Goal: Task Accomplishment & Management: Complete application form

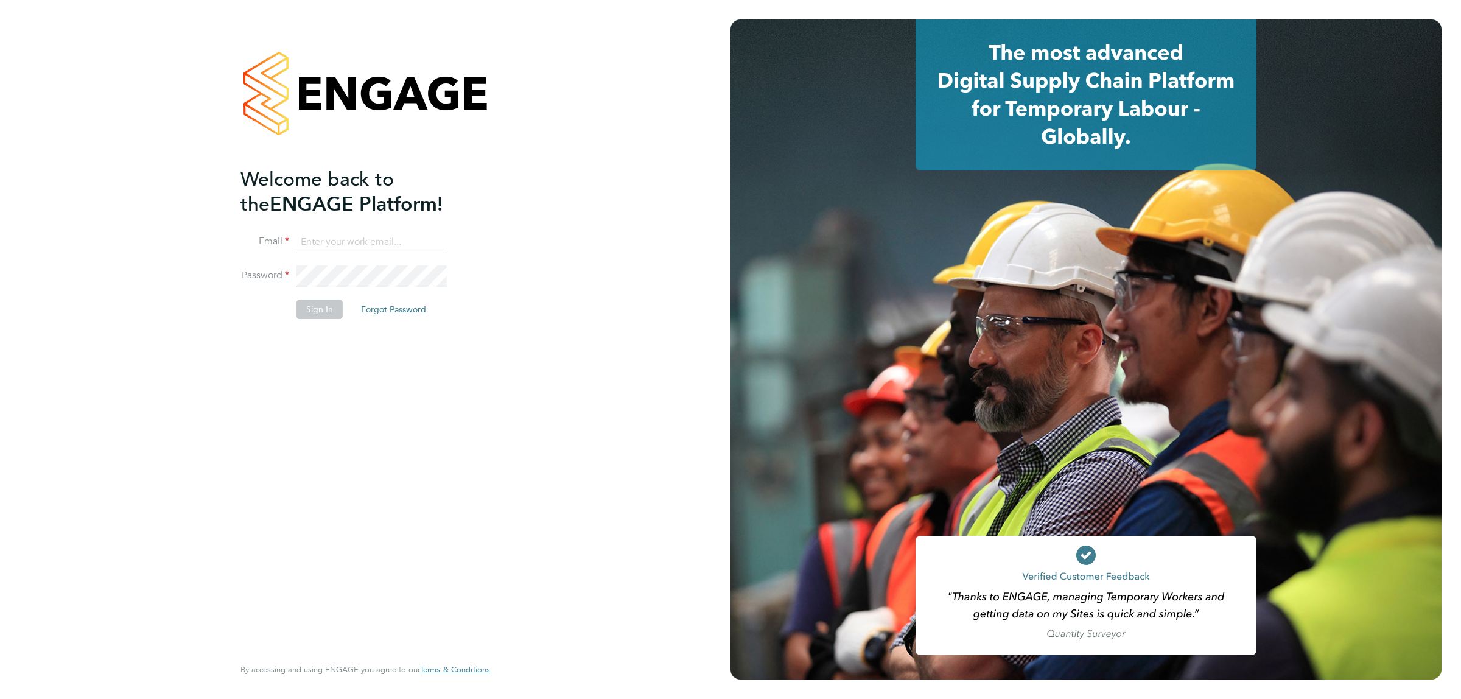
type input "jalaezihe@fr-group.co.uk"
click at [312, 299] on button "Sign In" at bounding box center [319, 308] width 46 height 19
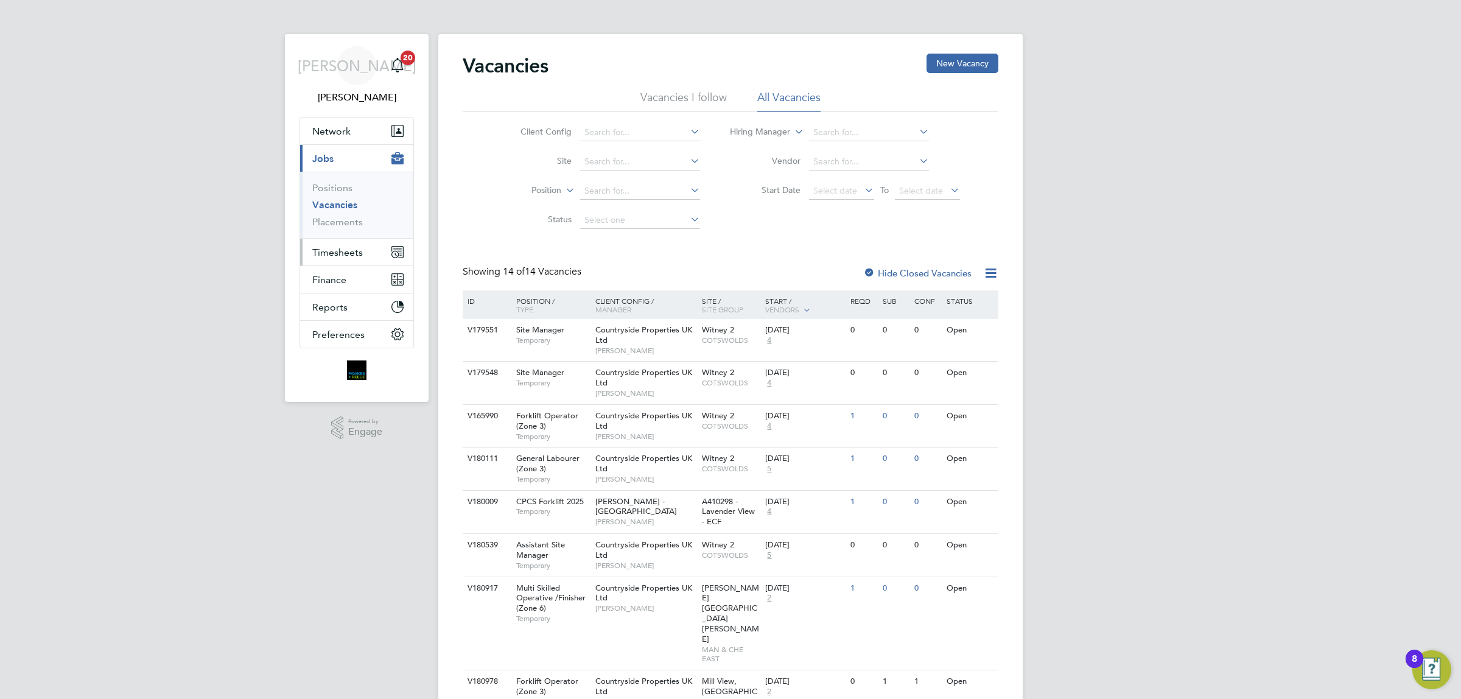
click at [334, 250] on span "Timesheets" at bounding box center [337, 253] width 51 height 12
click at [355, 217] on link "Timesheets" at bounding box center [337, 215] width 51 height 12
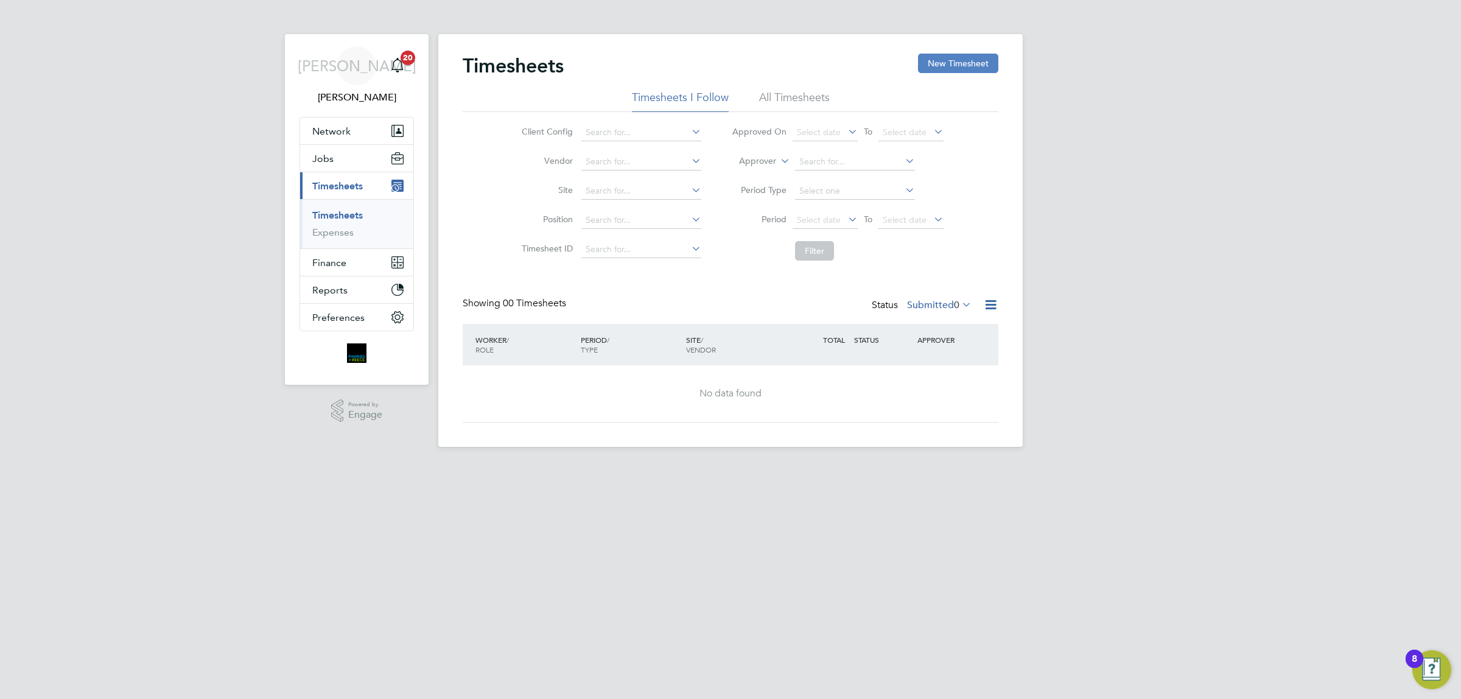
click at [962, 61] on button "New Timesheet" at bounding box center [958, 63] width 80 height 19
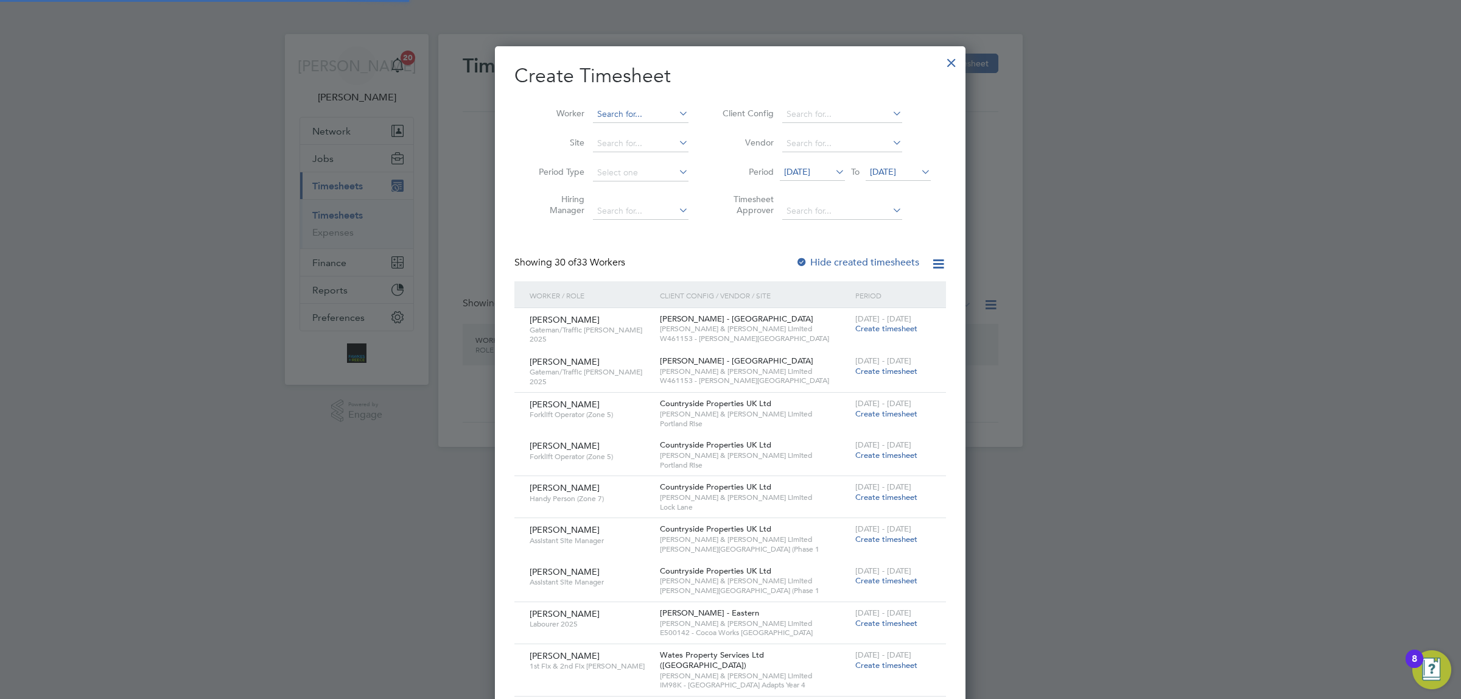
scroll to position [6, 5]
click at [647, 117] on input at bounding box center [641, 114] width 96 height 17
click at [658, 134] on li "D [PERSON_NAME]" at bounding box center [643, 130] width 103 height 16
type input "[PERSON_NAME]"
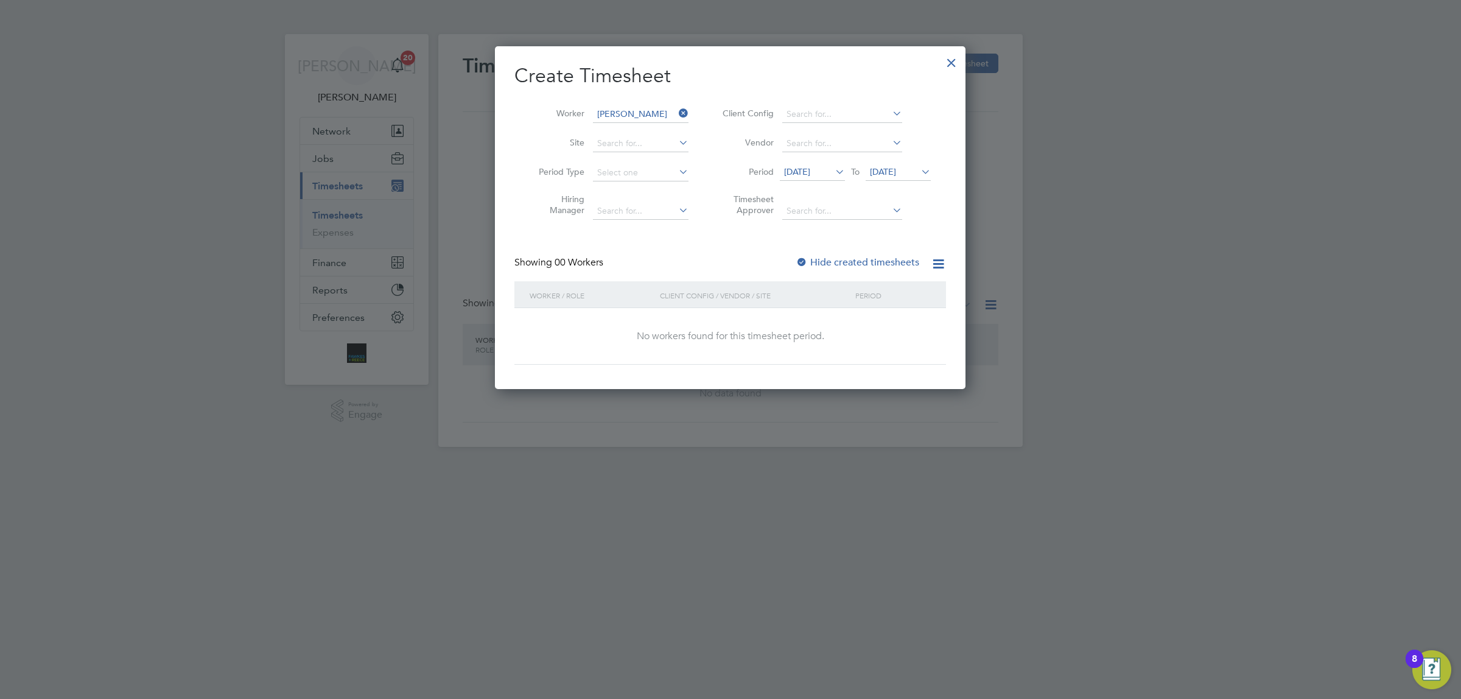
scroll to position [5, 5]
click at [896, 168] on span "[DATE]" at bounding box center [883, 171] width 26 height 11
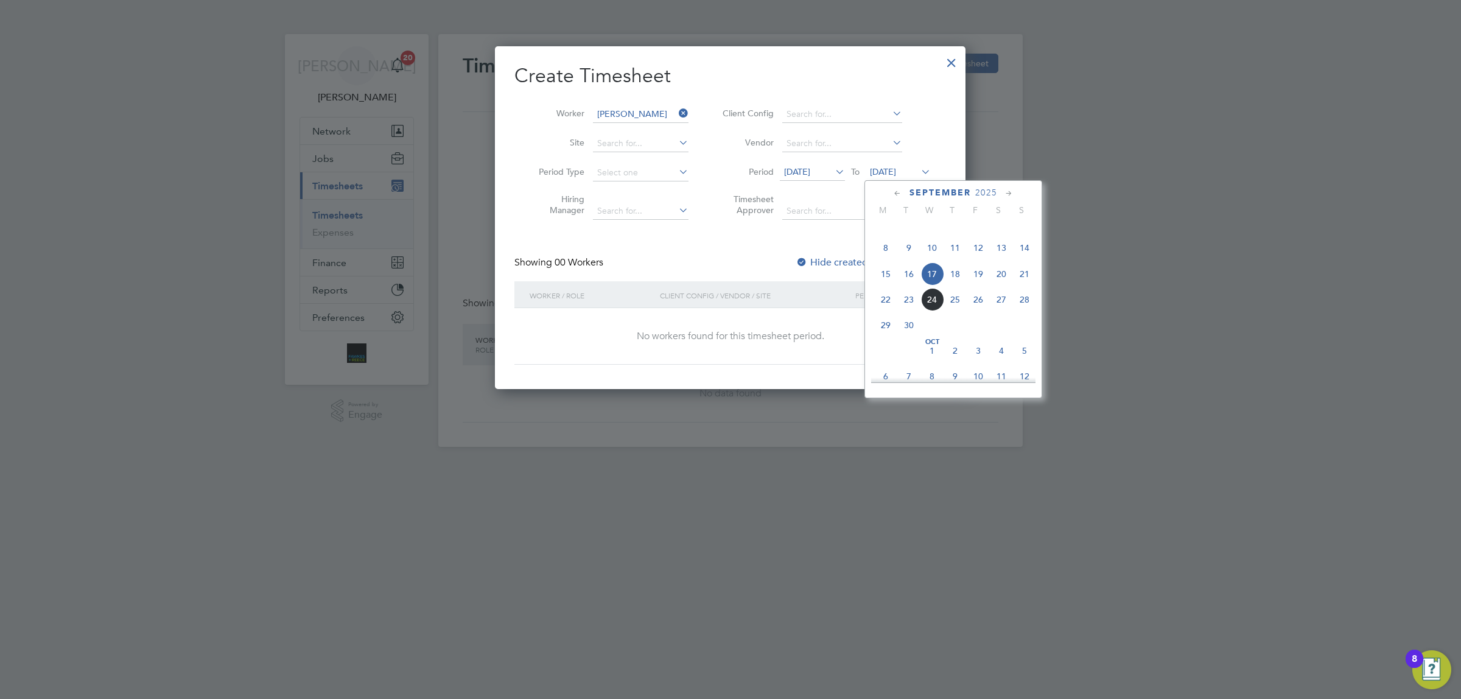
click at [1021, 285] on span "21" at bounding box center [1024, 273] width 23 height 23
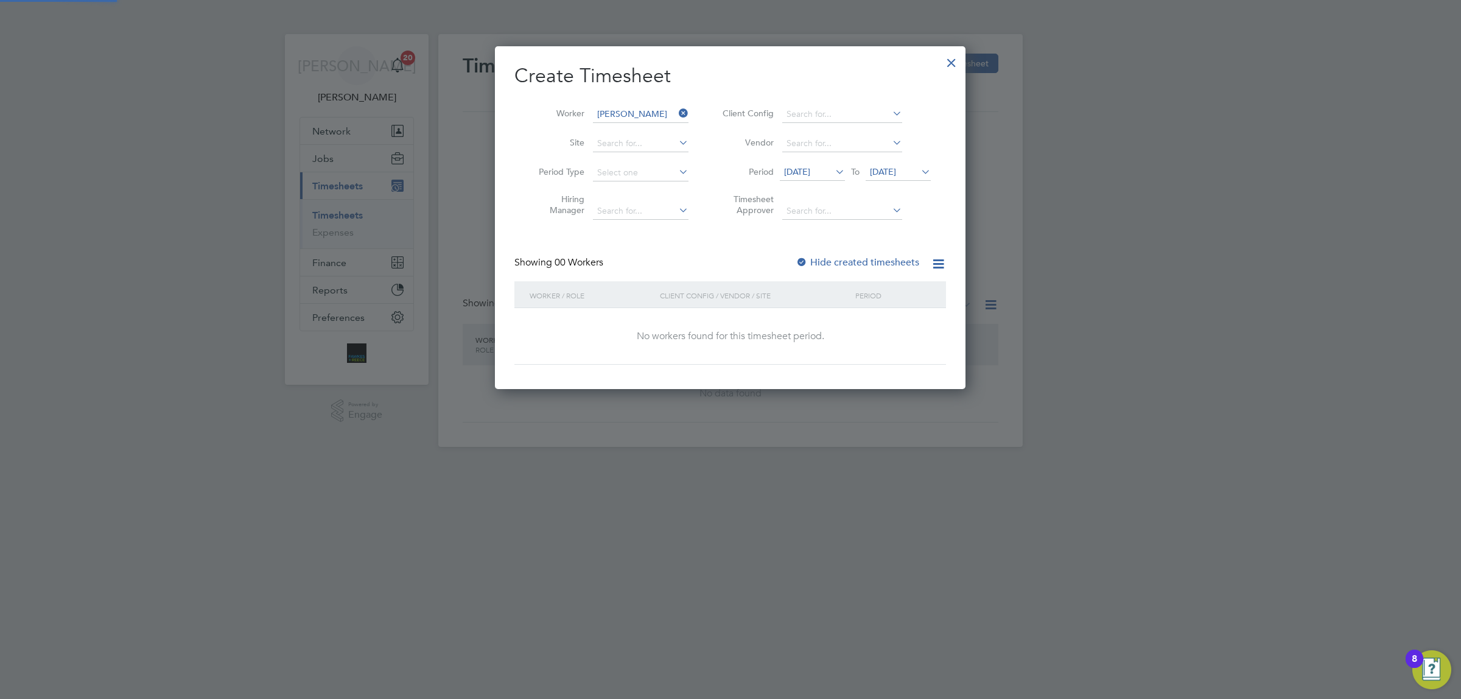
scroll to position [5, 5]
click at [810, 257] on label "Hide created timesheets" at bounding box center [858, 262] width 124 height 12
click at [802, 172] on span "[DATE]" at bounding box center [797, 171] width 26 height 11
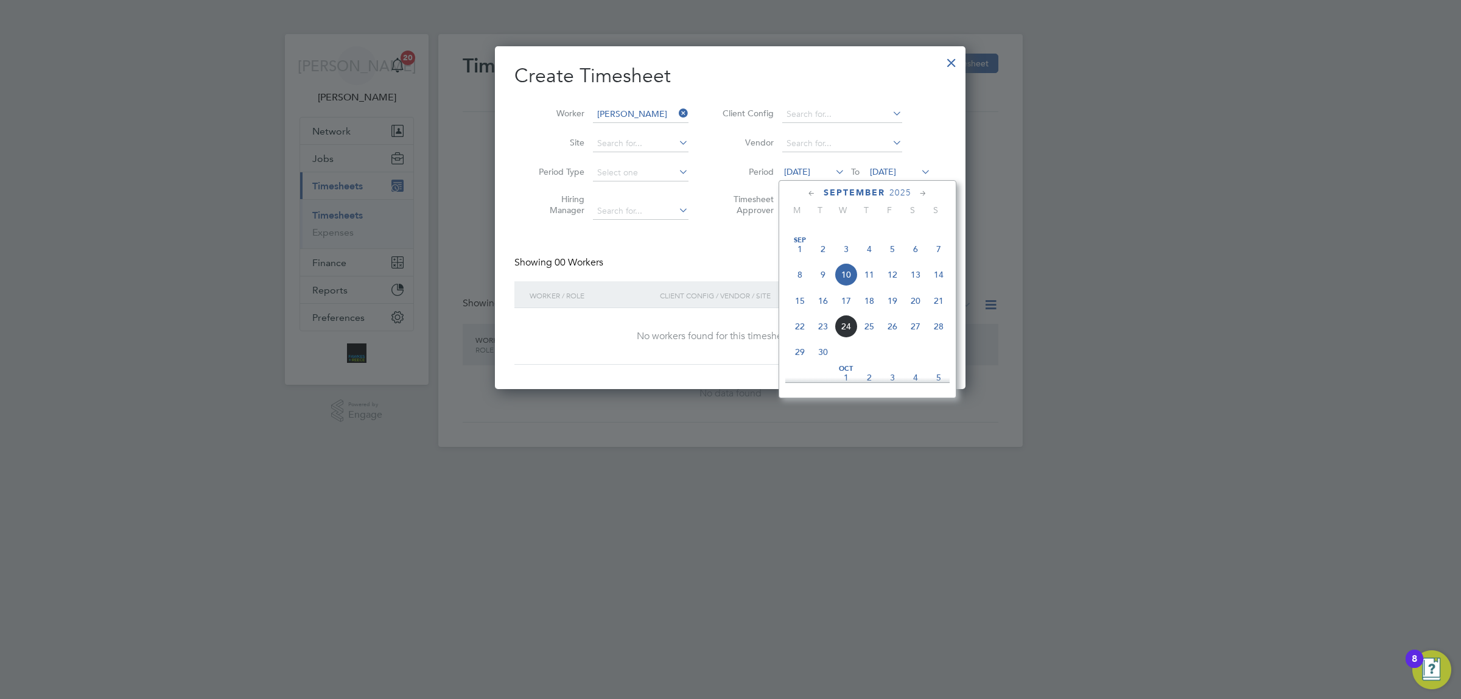
click at [792, 286] on span "8" at bounding box center [799, 274] width 23 height 23
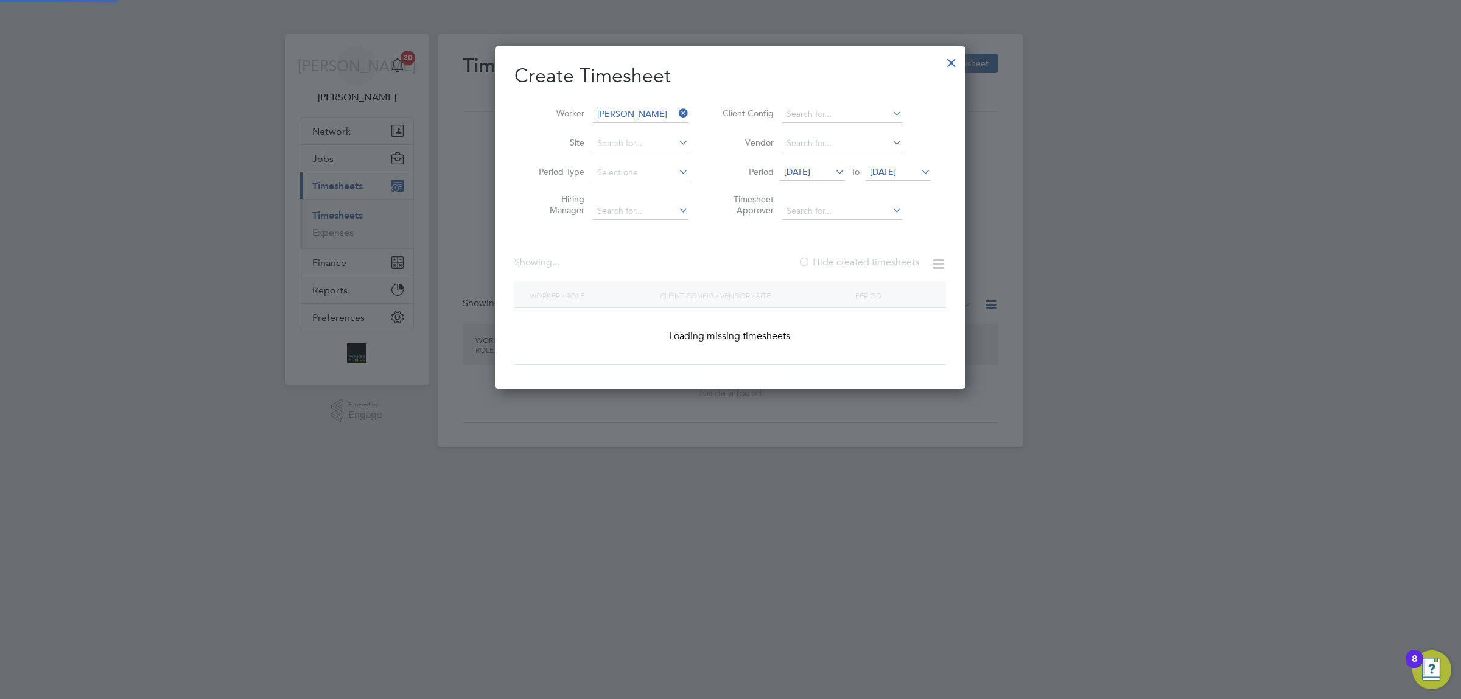
scroll to position [369, 470]
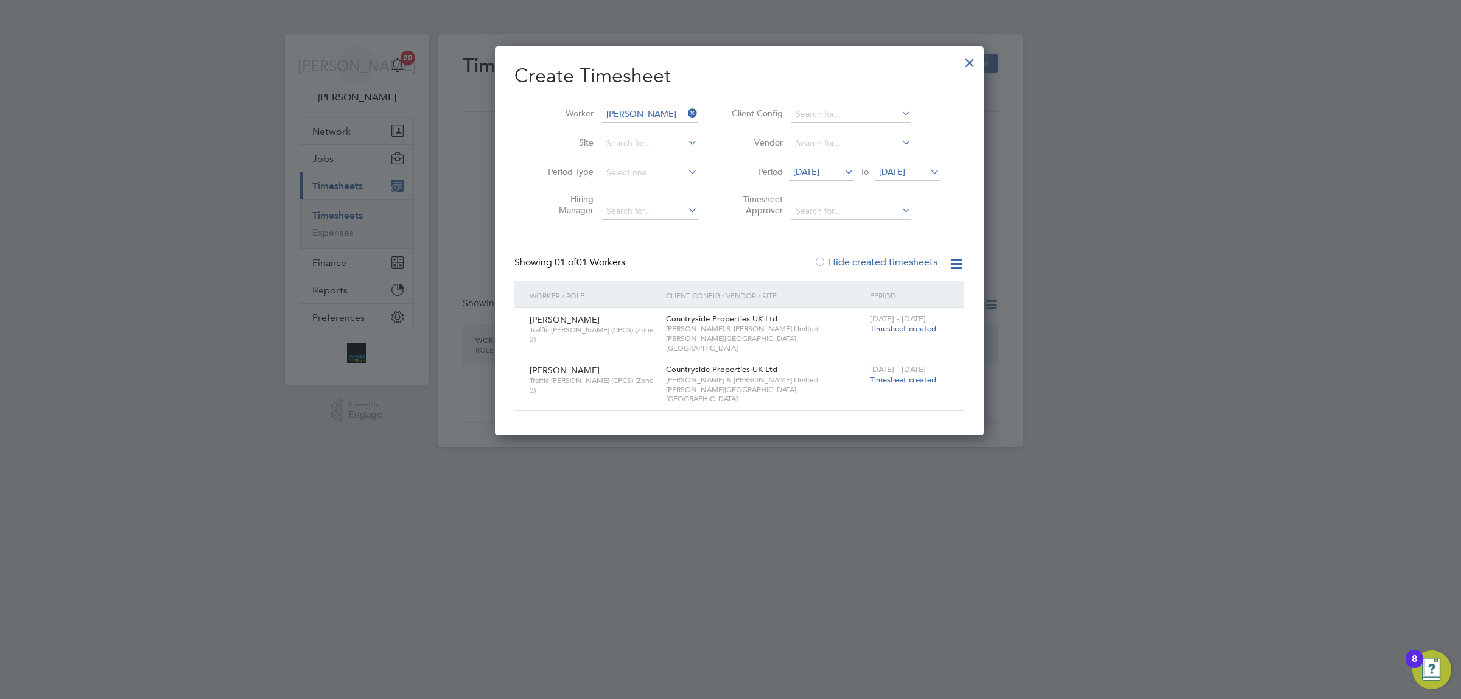
click at [875, 374] on span "Timesheet created" at bounding box center [903, 379] width 66 height 11
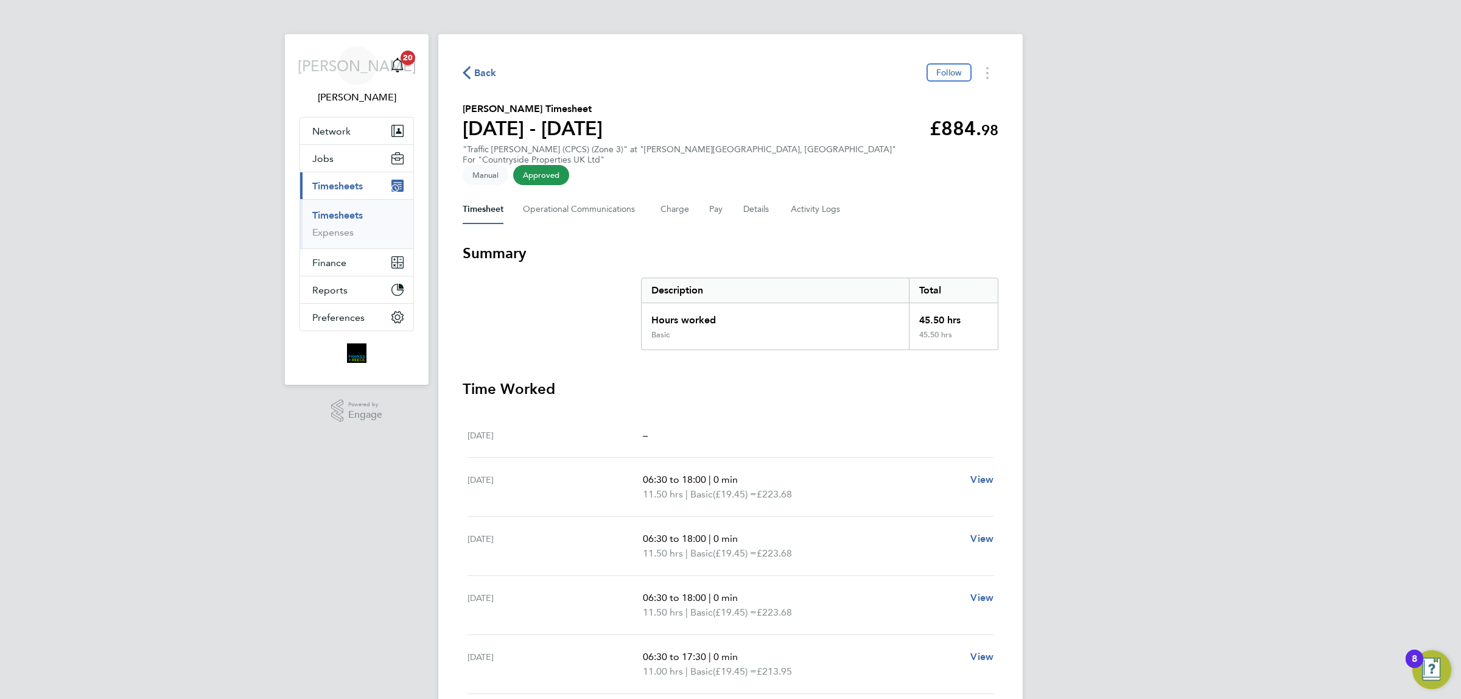
click at [492, 73] on span "Back" at bounding box center [485, 73] width 23 height 15
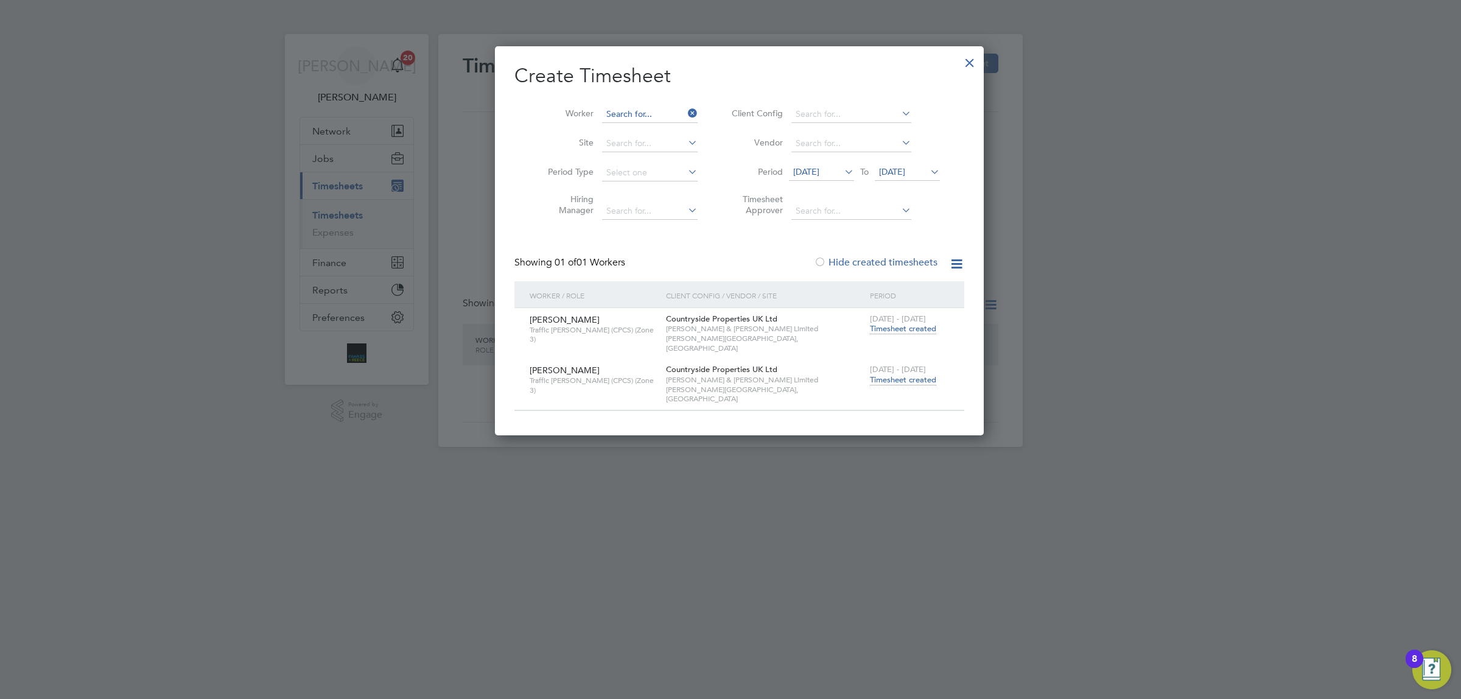
scroll to position [342, 470]
click at [634, 117] on input at bounding box center [650, 114] width 96 height 17
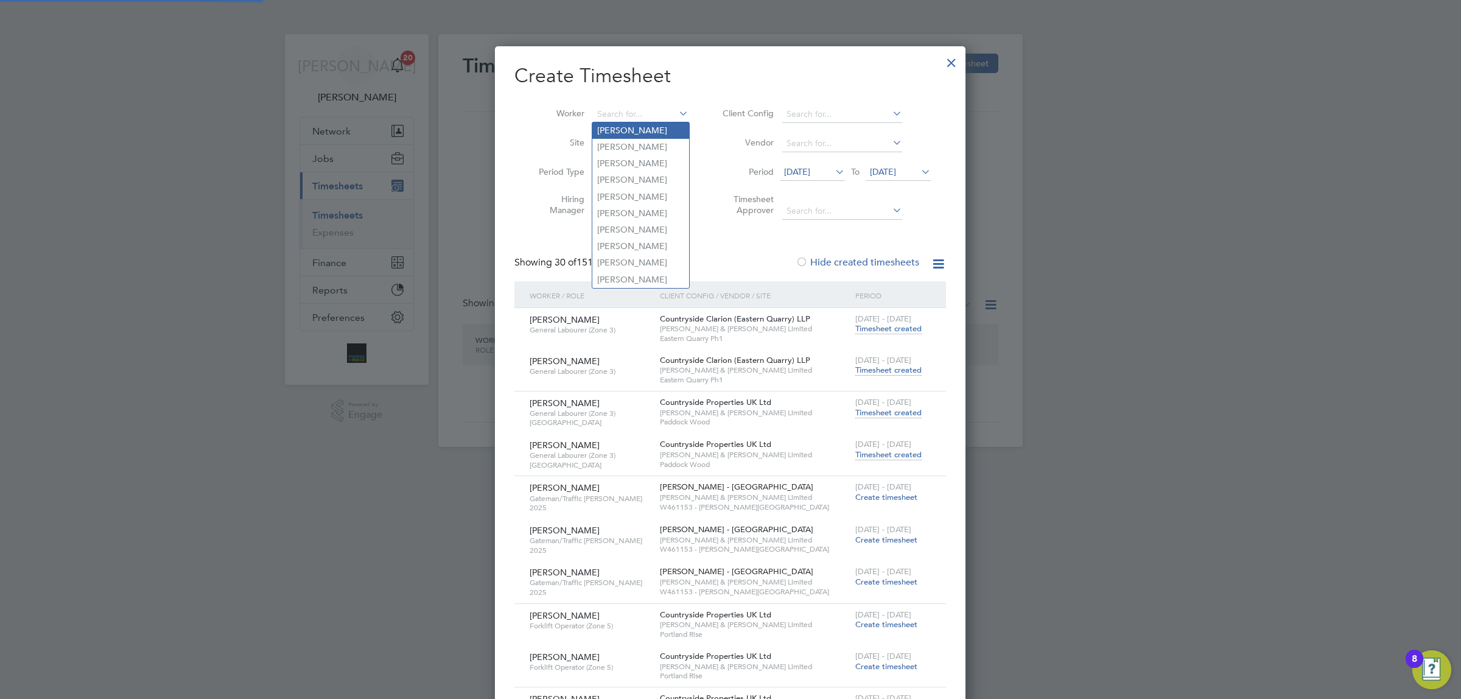
scroll to position [3041, 470]
click at [620, 131] on li "Stane l [PERSON_NAME]" at bounding box center [645, 130] width 107 height 16
type input "[PERSON_NAME]"
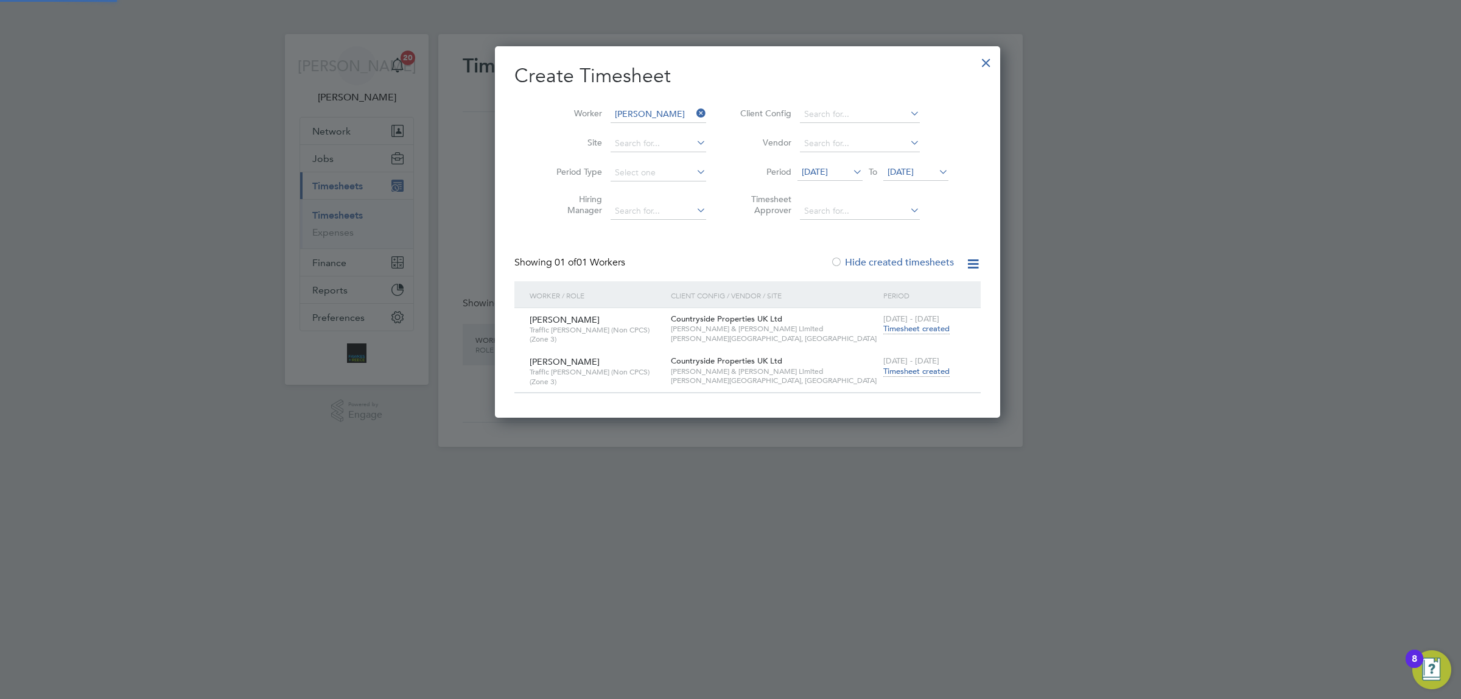
scroll to position [0, 0]
click at [883, 368] on span "Timesheet created" at bounding box center [916, 371] width 66 height 11
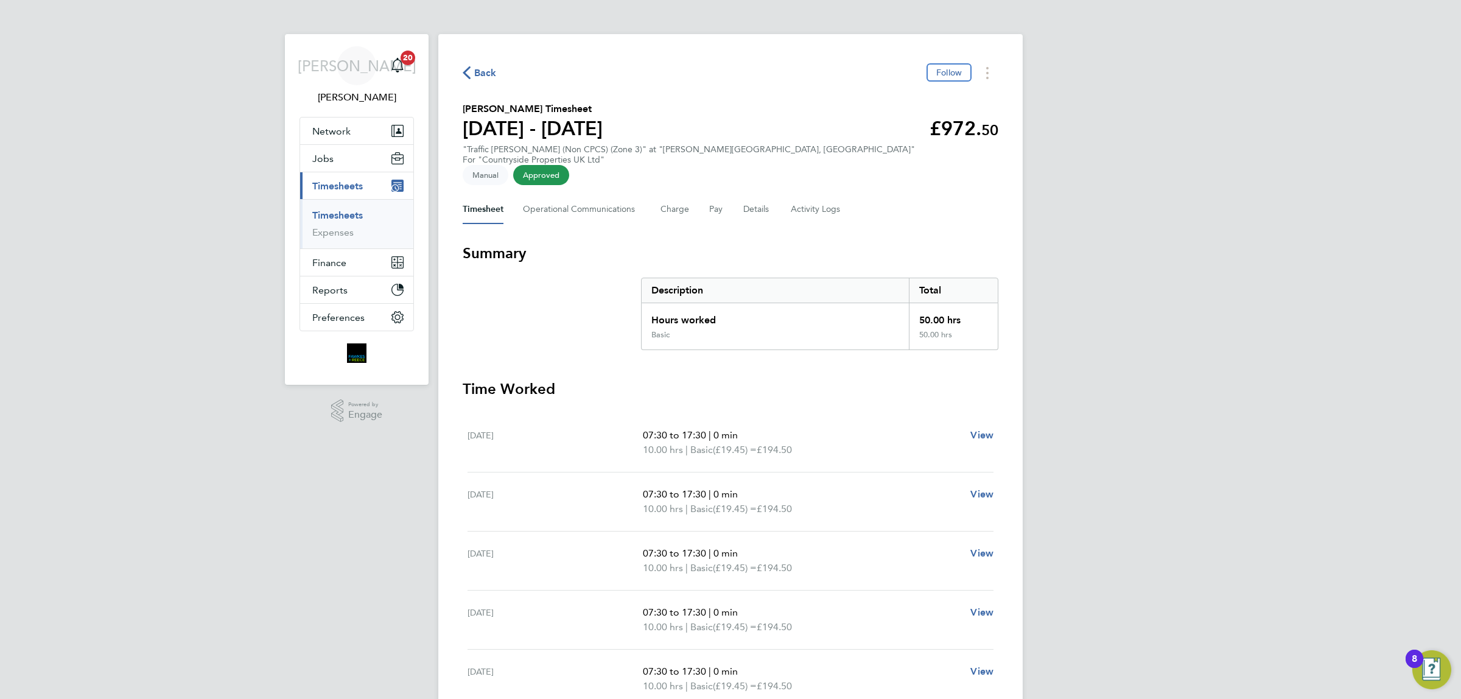
click at [473, 74] on span "Back" at bounding box center [480, 72] width 34 height 12
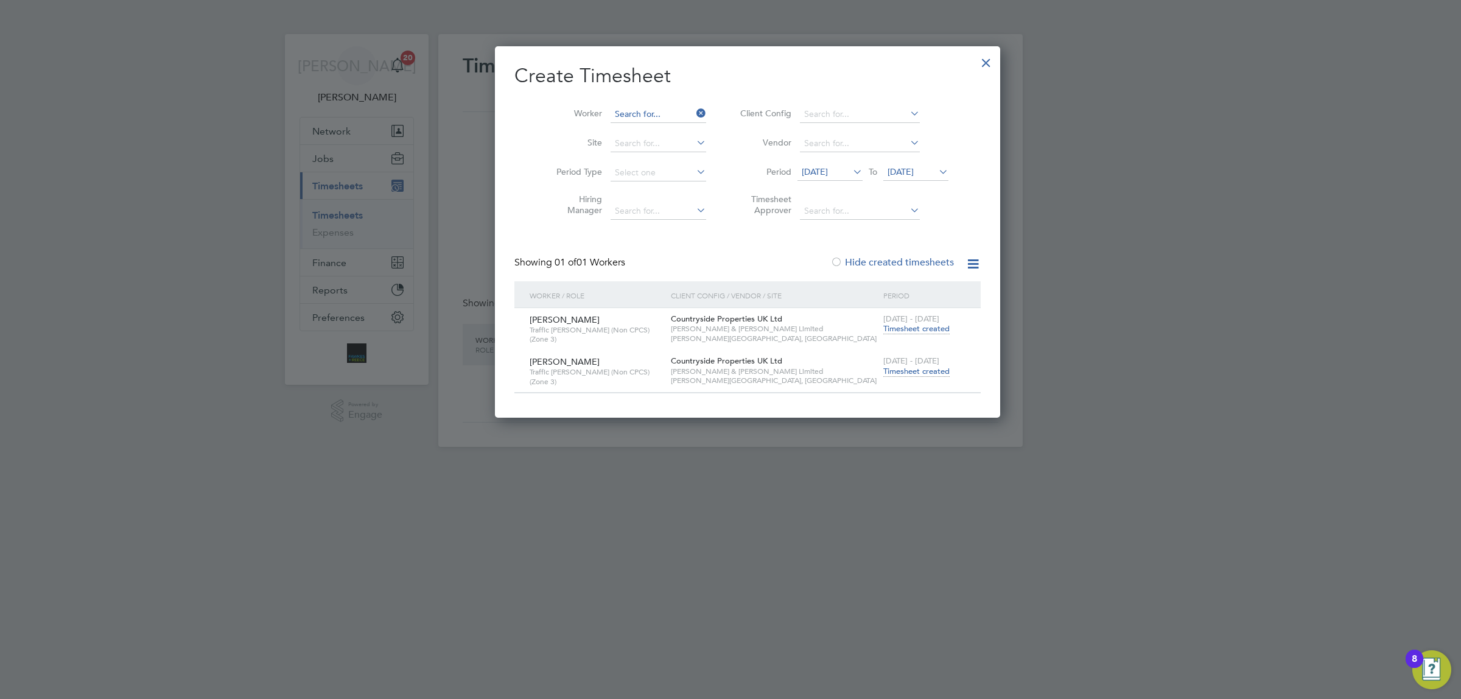
scroll to position [342, 470]
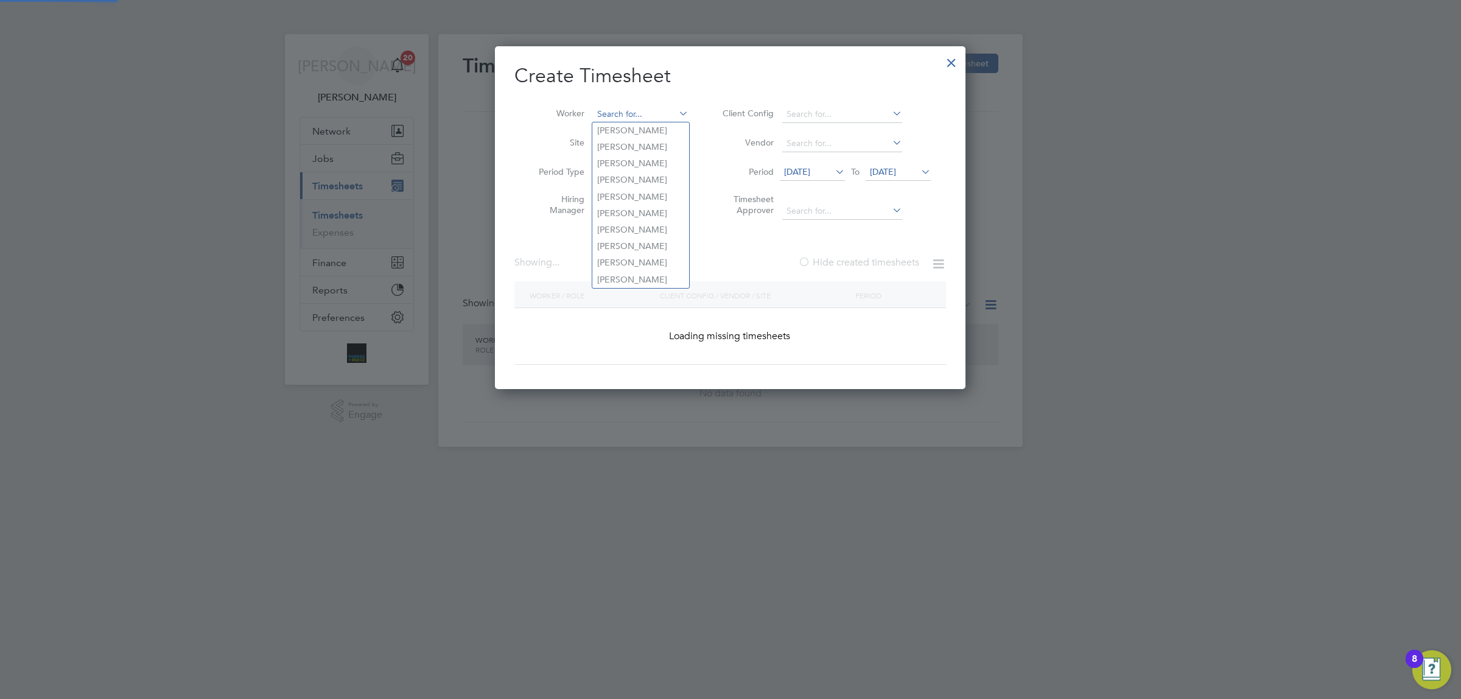
click at [629, 116] on input at bounding box center [641, 114] width 96 height 17
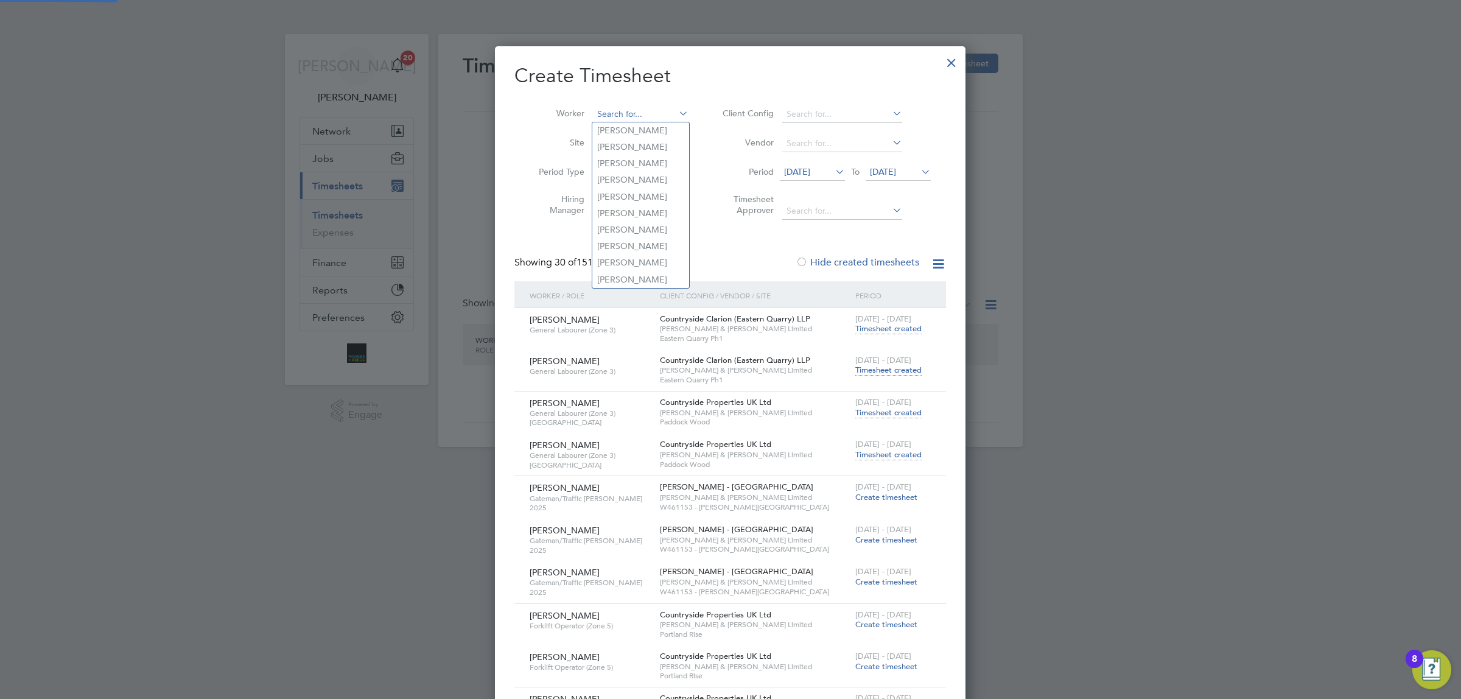
scroll to position [3041, 470]
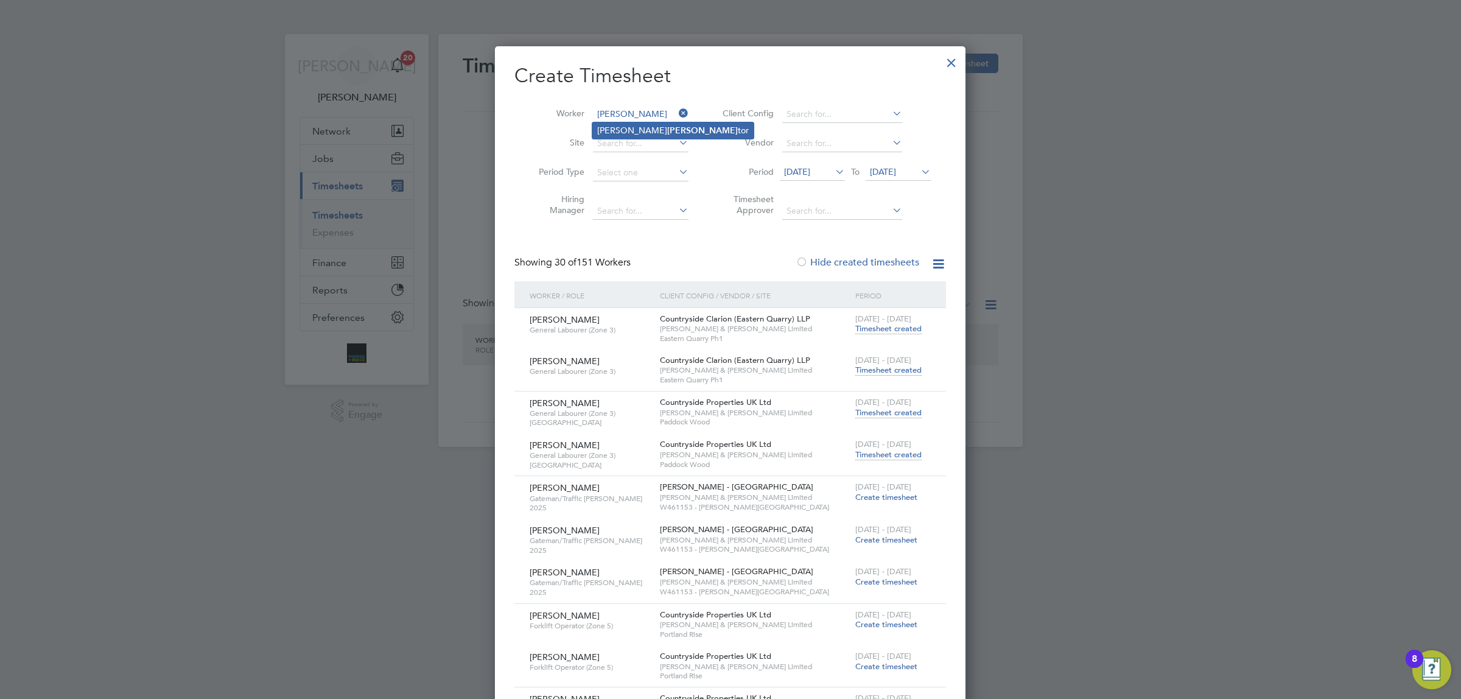
click at [626, 131] on li "[PERSON_NAME] tor" at bounding box center [672, 130] width 161 height 16
type input "[PERSON_NAME]"
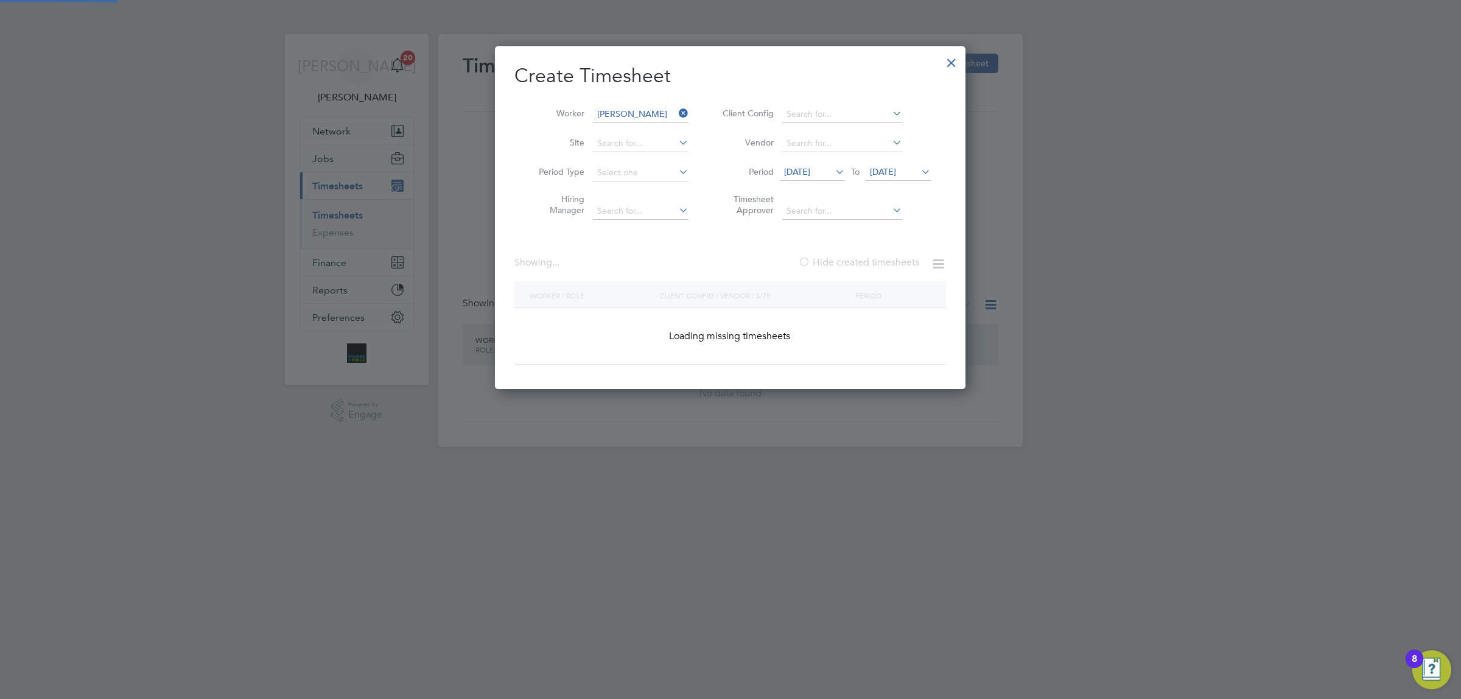
scroll to position [369, 470]
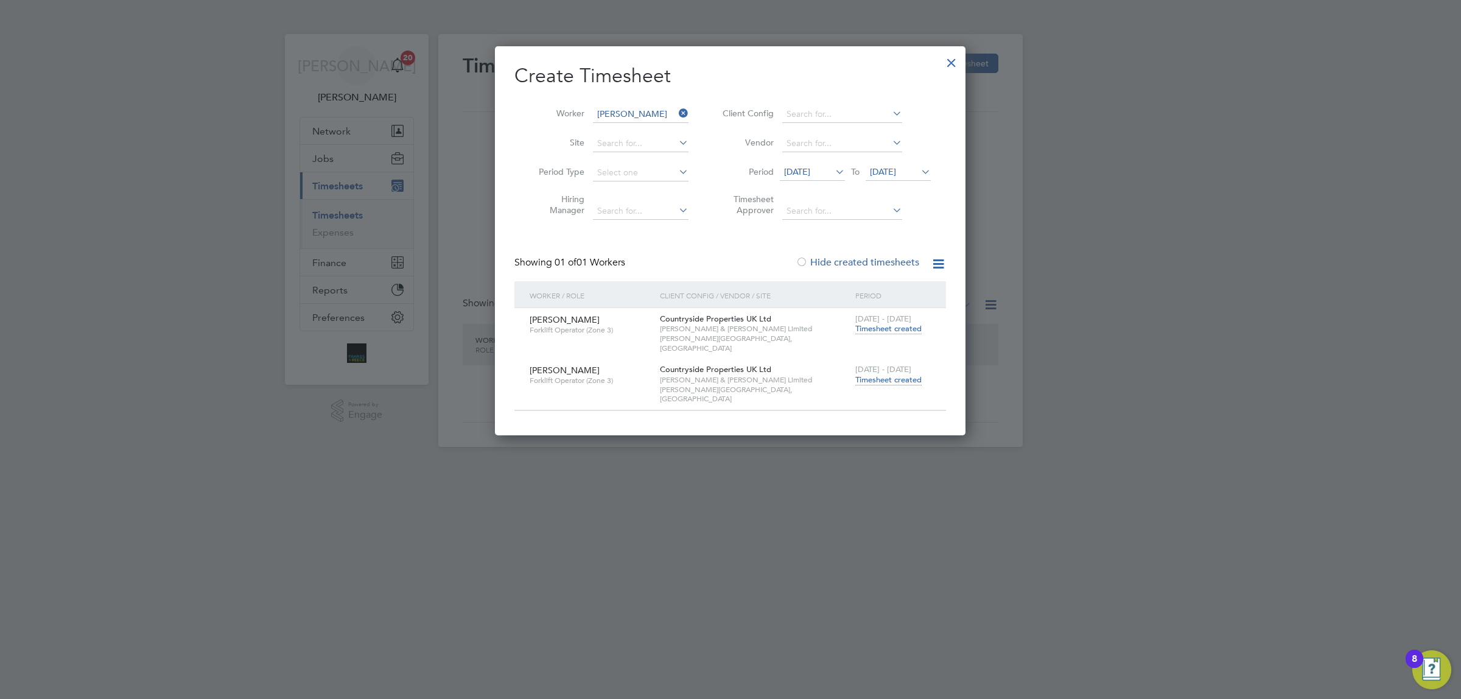
click at [889, 374] on span "Timesheet created" at bounding box center [888, 379] width 66 height 11
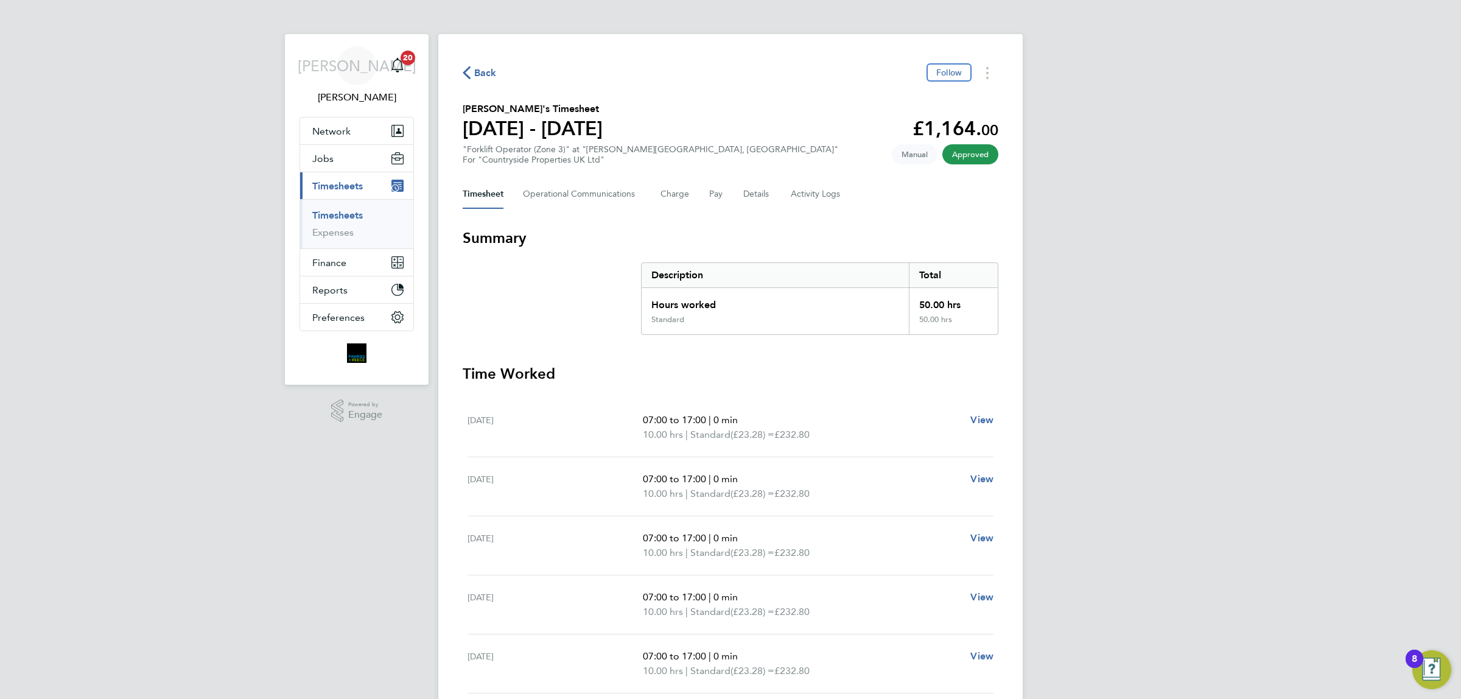
click at [491, 73] on span "Back" at bounding box center [485, 73] width 23 height 15
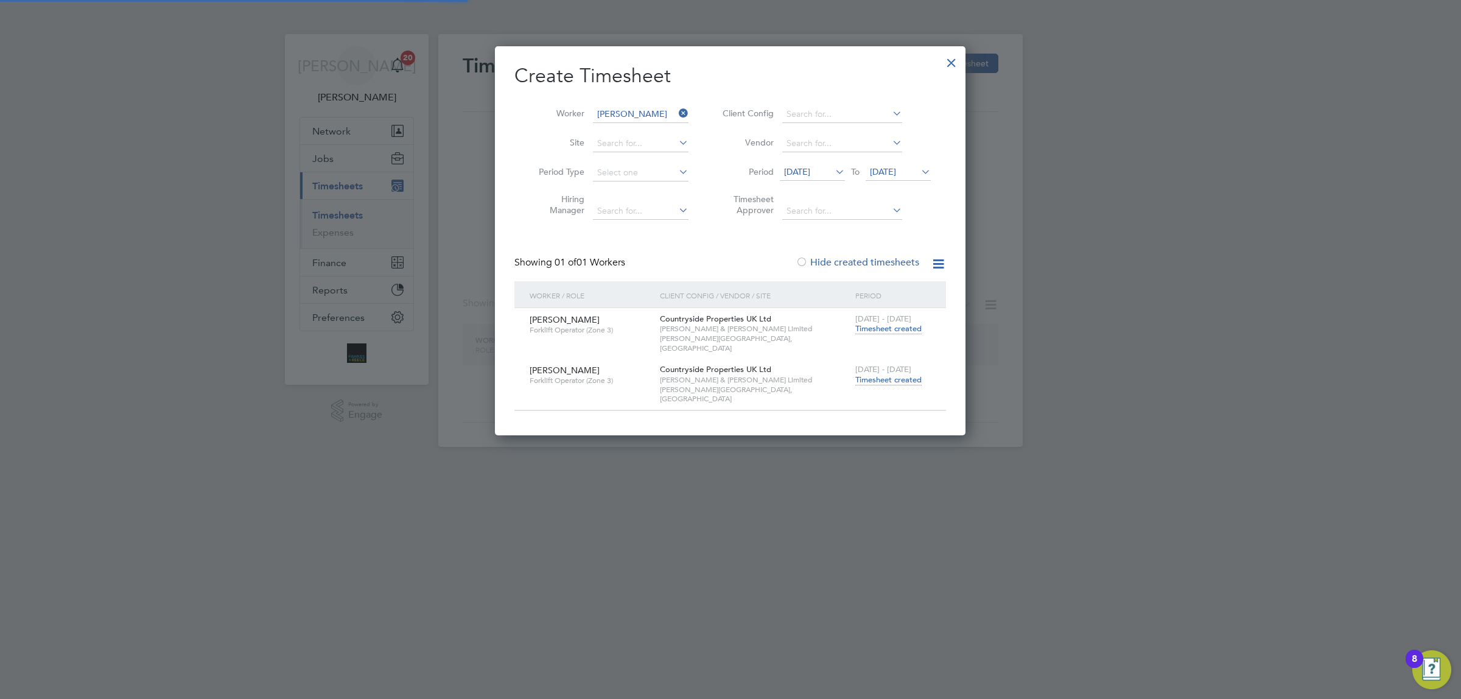
scroll to position [369, 470]
click at [671, 111] on input at bounding box center [641, 114] width 96 height 17
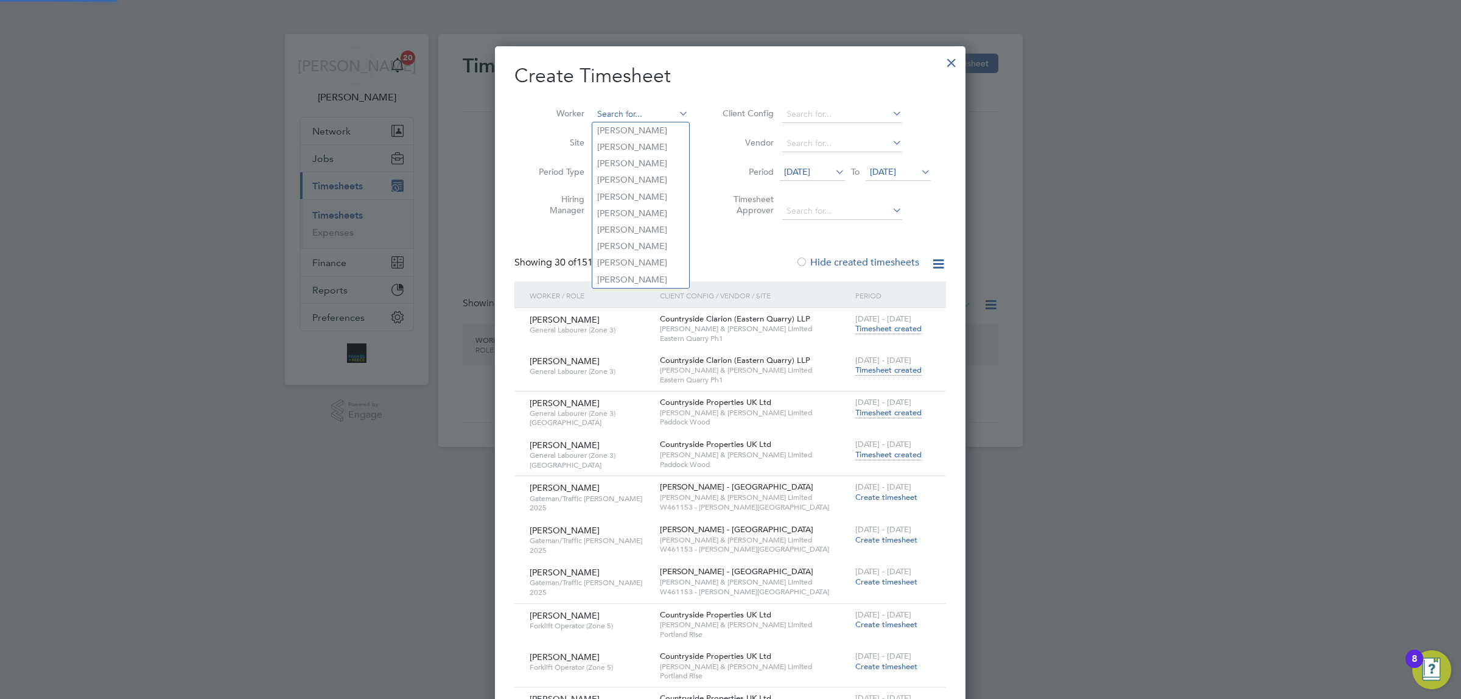
click at [646, 111] on input at bounding box center [641, 114] width 96 height 17
click at [622, 131] on li "Stane l [PERSON_NAME]" at bounding box center [645, 130] width 107 height 16
type input "[PERSON_NAME]"
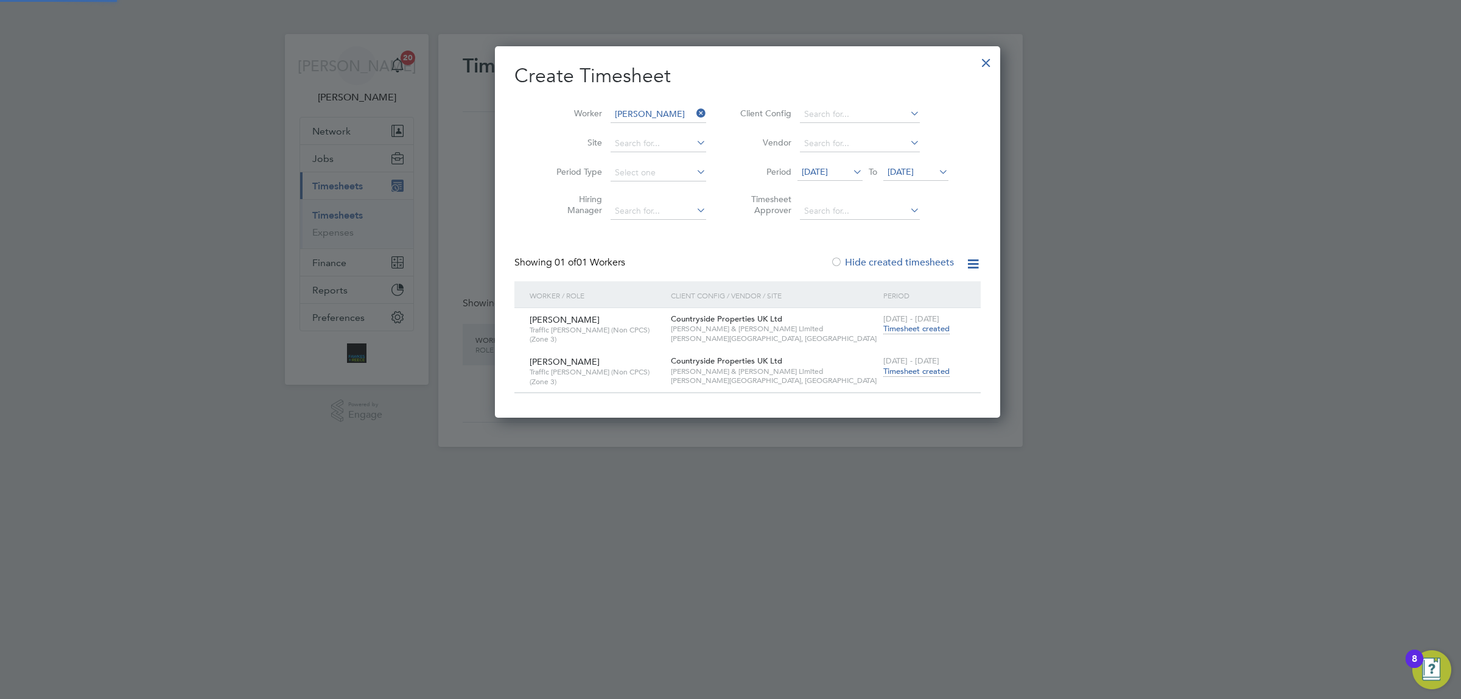
scroll to position [369, 470]
click at [883, 369] on span "Timesheet created" at bounding box center [916, 371] width 66 height 11
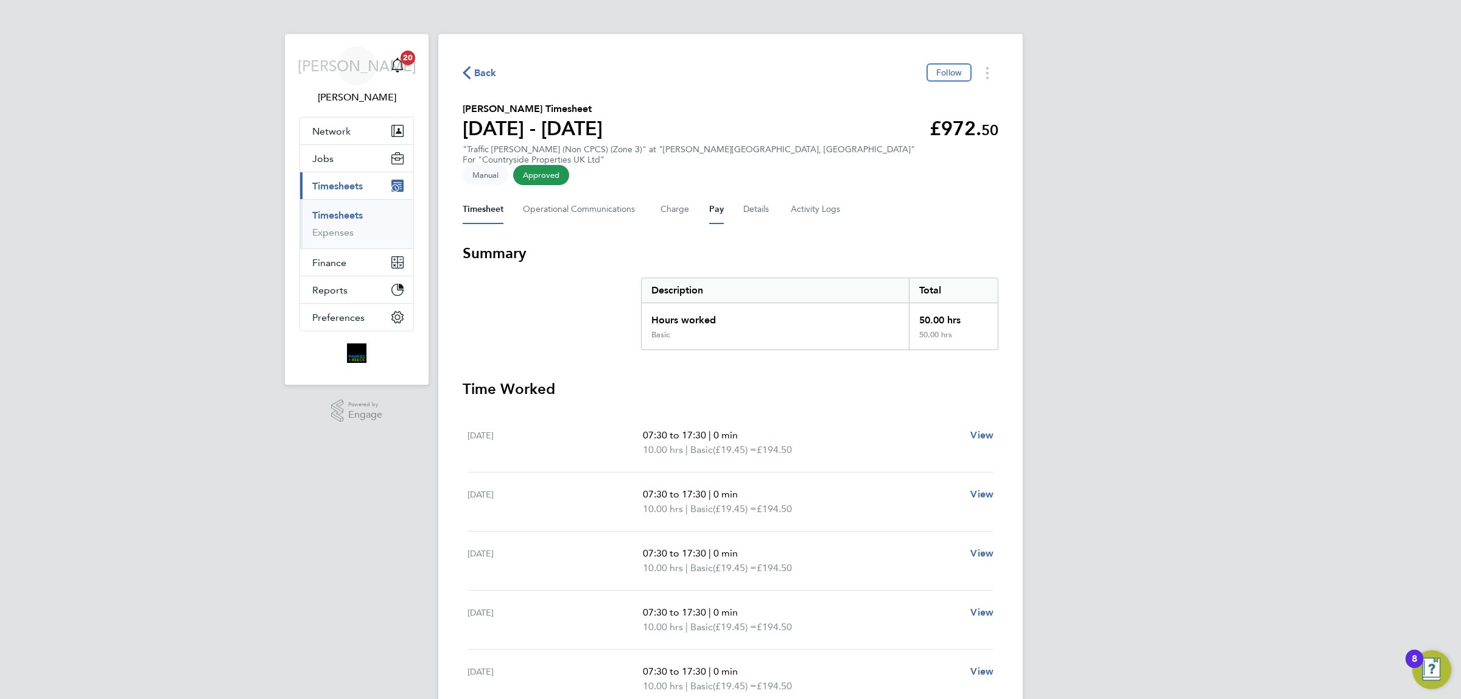
click at [713, 195] on button "Pay" at bounding box center [716, 209] width 15 height 29
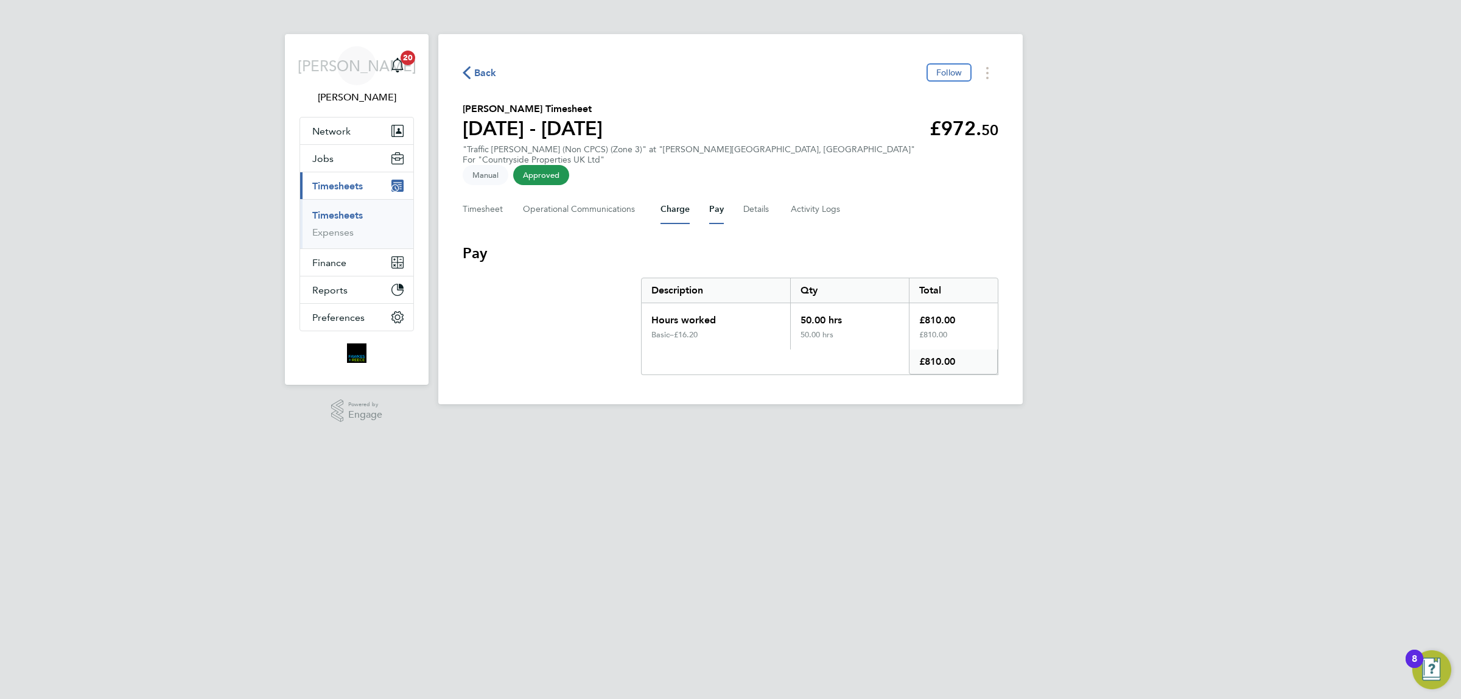
click at [679, 203] on button "Charge" at bounding box center [674, 209] width 29 height 29
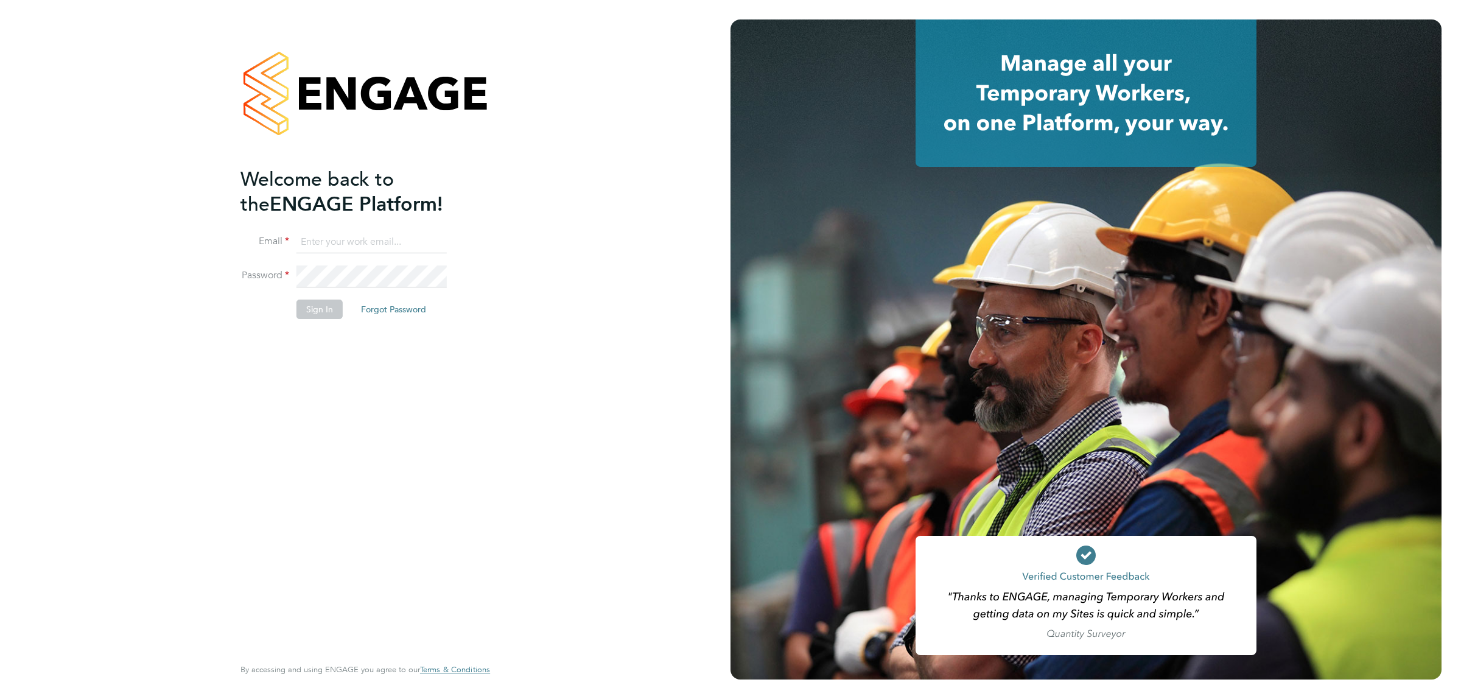
type input "jalaezihe@fr-group.co.uk"
click at [304, 308] on button "Sign In" at bounding box center [319, 308] width 46 height 19
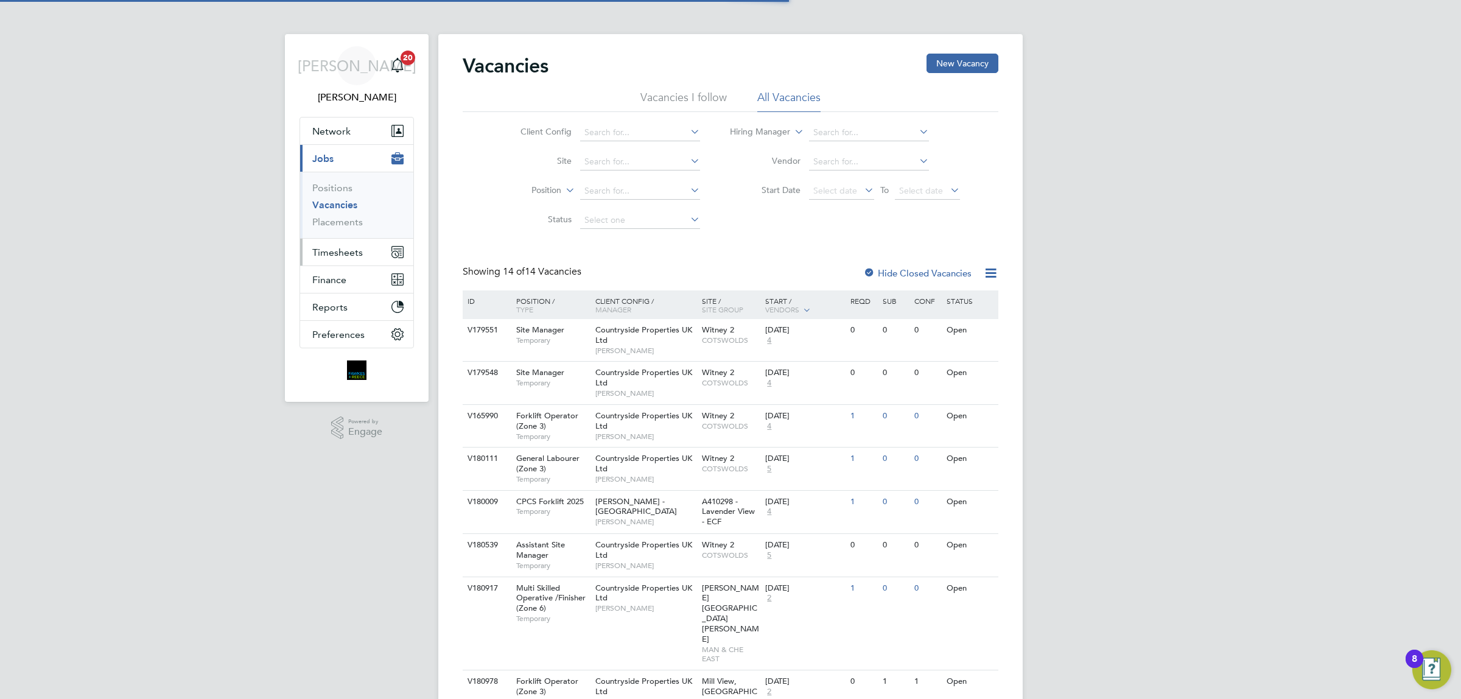
click at [344, 251] on span "Timesheets" at bounding box center [337, 253] width 51 height 12
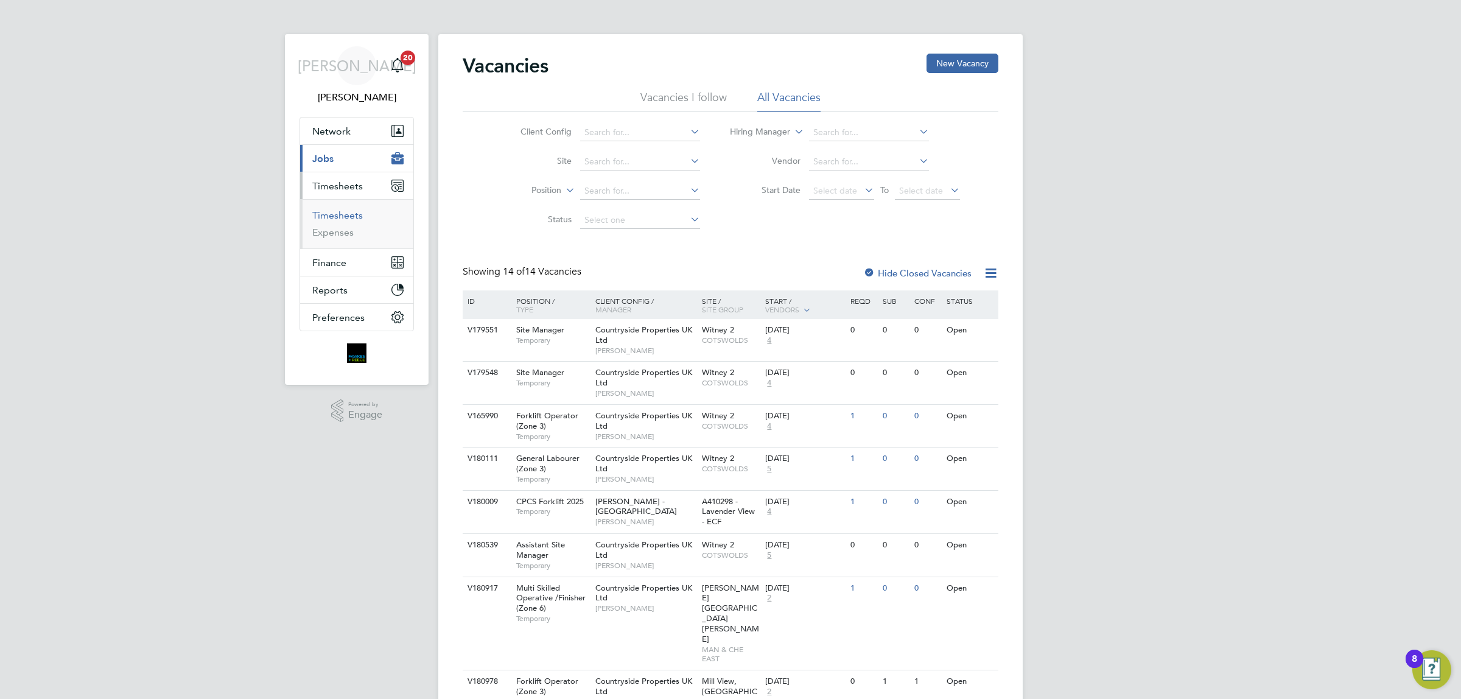
click at [348, 220] on link "Timesheets" at bounding box center [337, 215] width 51 height 12
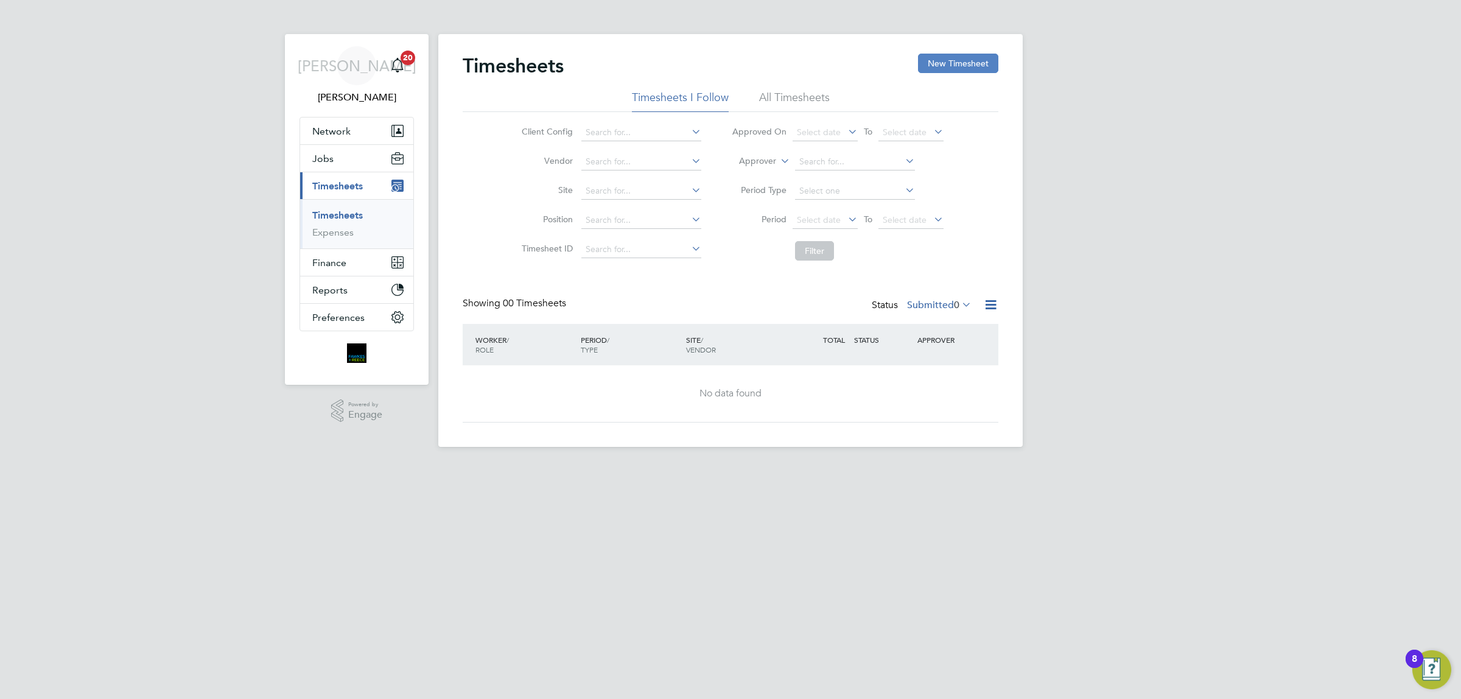
click at [948, 67] on button "New Timesheet" at bounding box center [958, 63] width 80 height 19
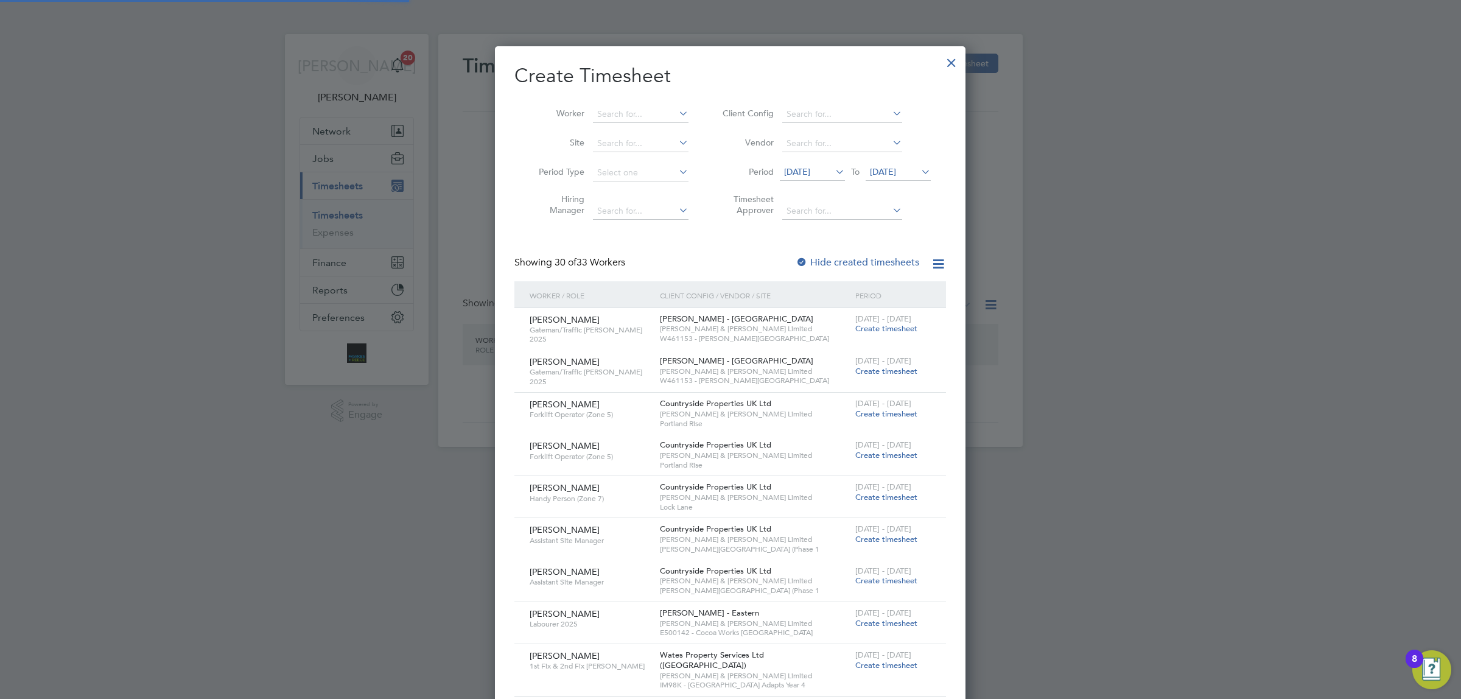
scroll to position [2376, 470]
click at [651, 110] on input at bounding box center [641, 114] width 96 height 17
click at [640, 153] on li "Ashley Frost" at bounding box center [678, 147] width 172 height 16
type input "Ashley Frost"
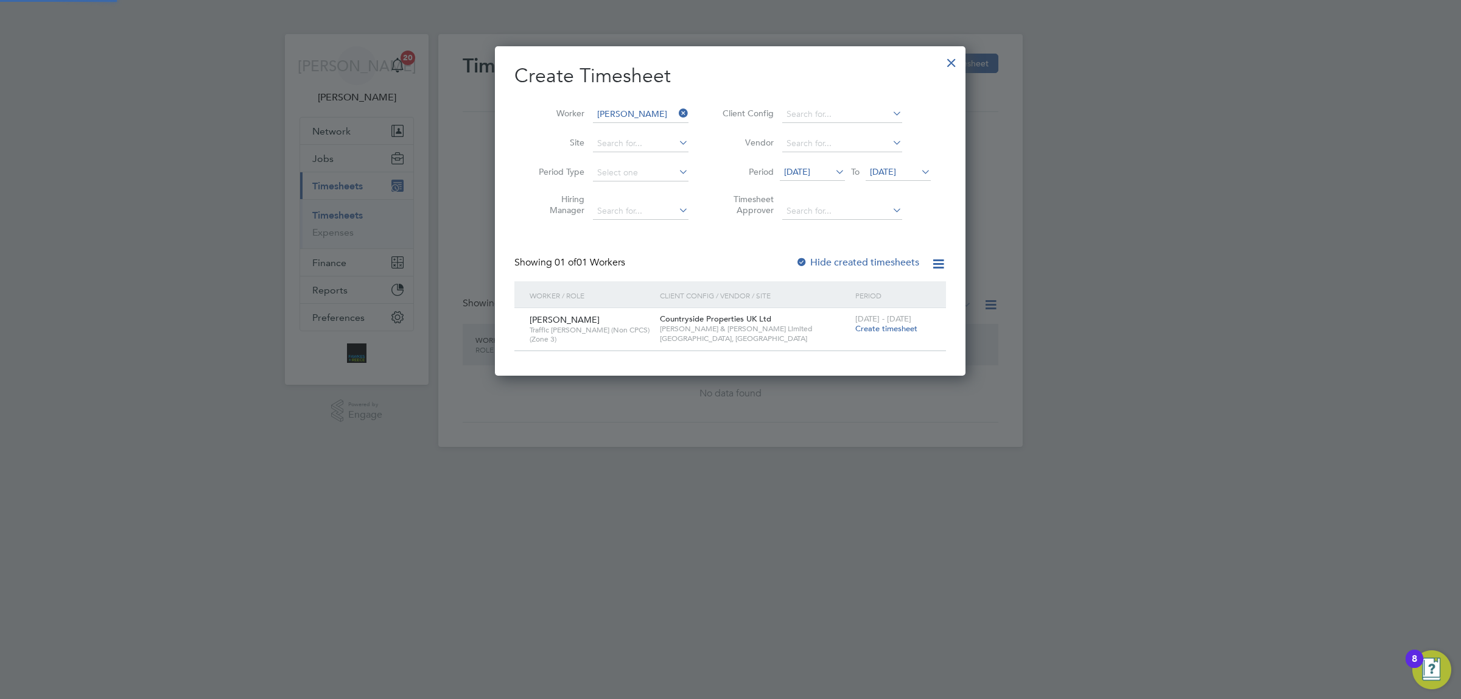
scroll to position [6, 5]
click at [896, 166] on span "[DATE]" at bounding box center [883, 171] width 26 height 11
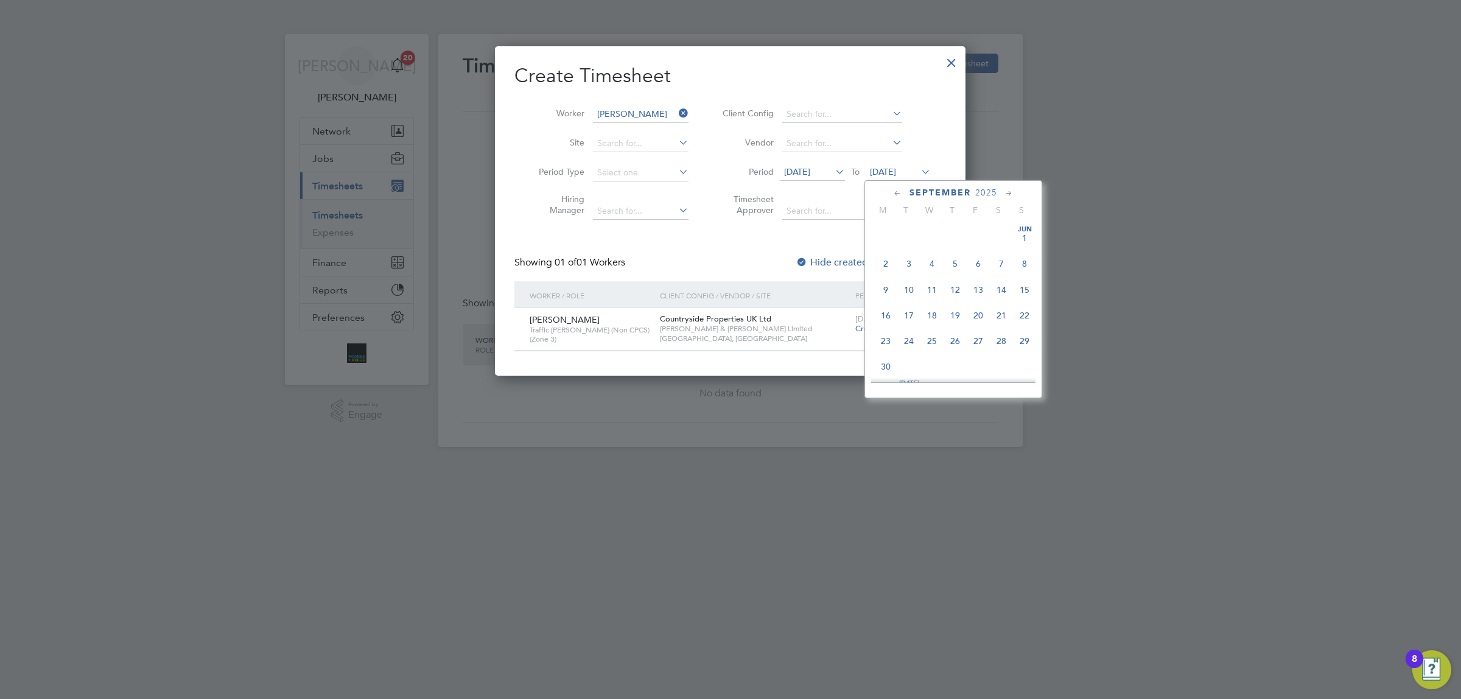
scroll to position [427, 0]
click at [1029, 285] on span "21" at bounding box center [1024, 273] width 23 height 23
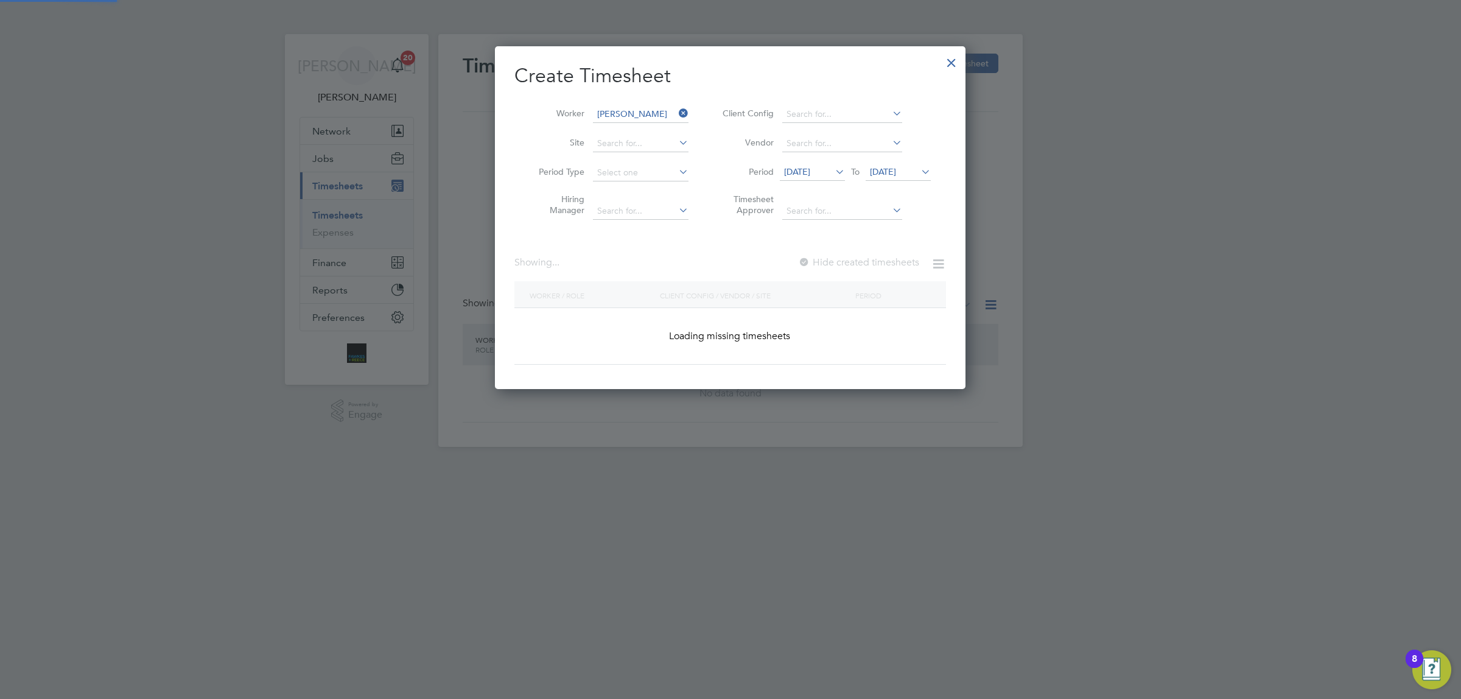
scroll to position [329, 470]
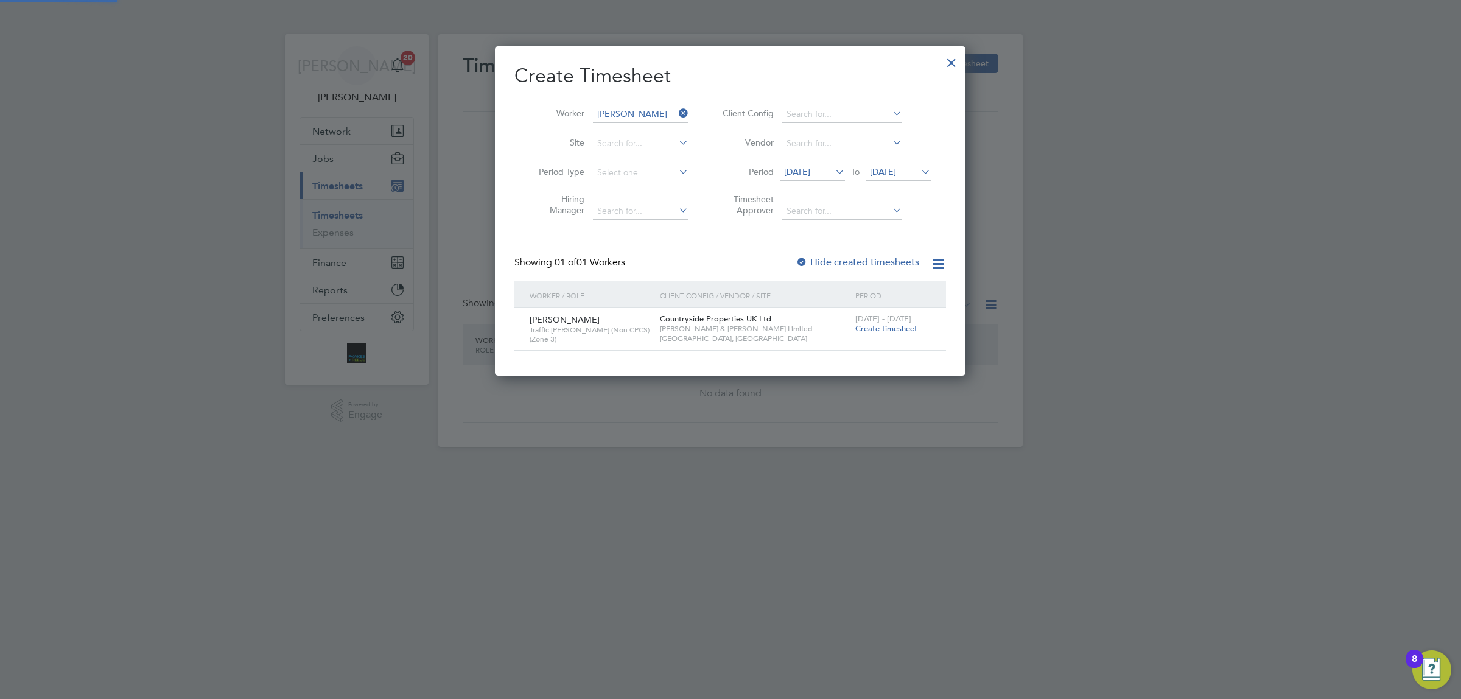
click at [676, 108] on icon at bounding box center [676, 113] width 0 height 17
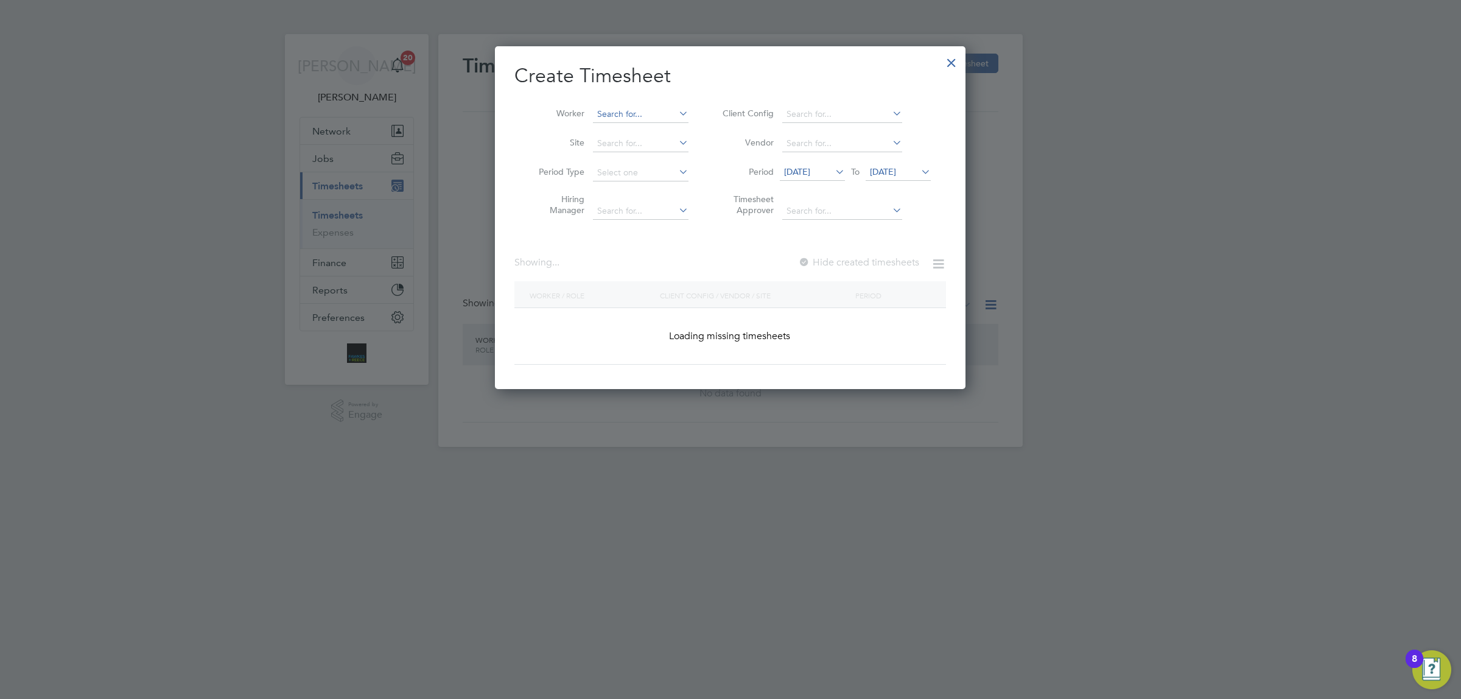
scroll to position [342, 470]
click at [624, 114] on input at bounding box center [641, 114] width 96 height 17
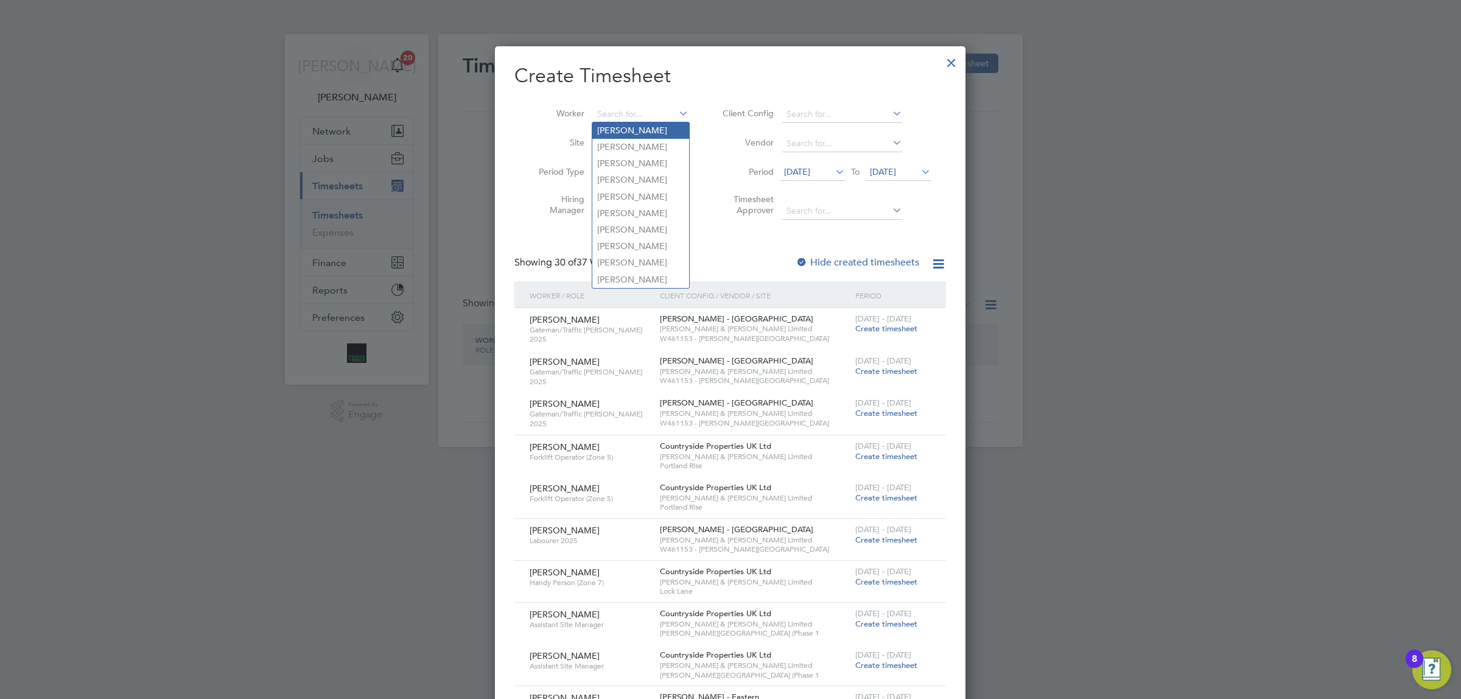
scroll to position [2458, 470]
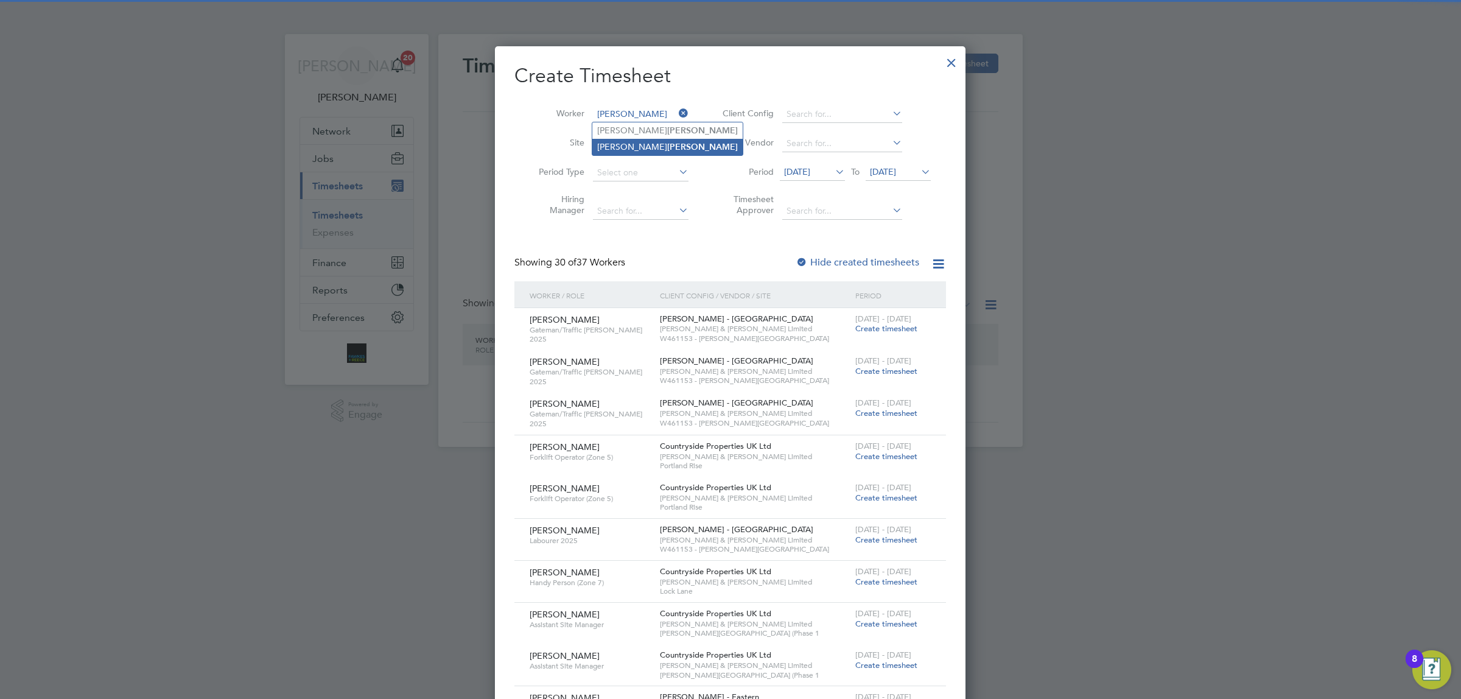
click at [615, 149] on li "Kelvin Milton" at bounding box center [667, 147] width 150 height 16
type input "Kelvin Milton"
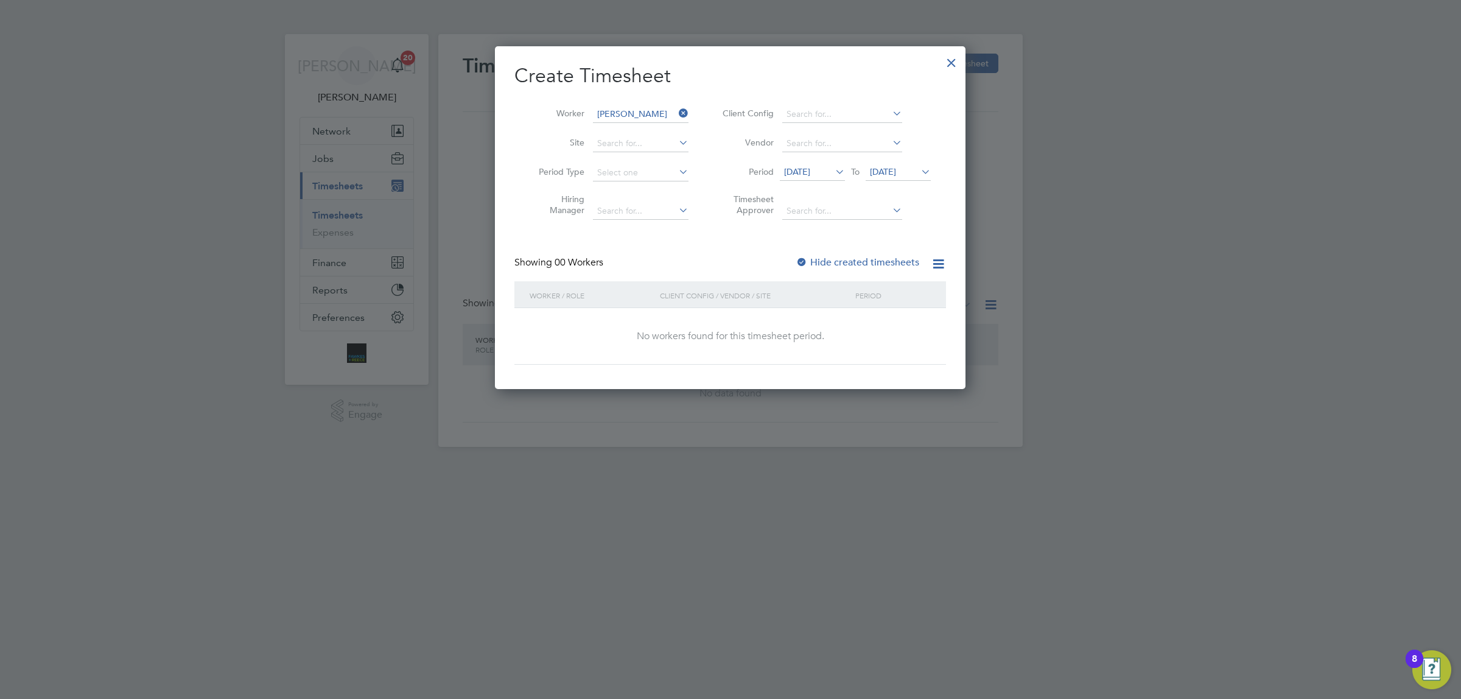
scroll to position [342, 470]
click at [847, 257] on label "Hide created timesheets" at bounding box center [858, 262] width 124 height 12
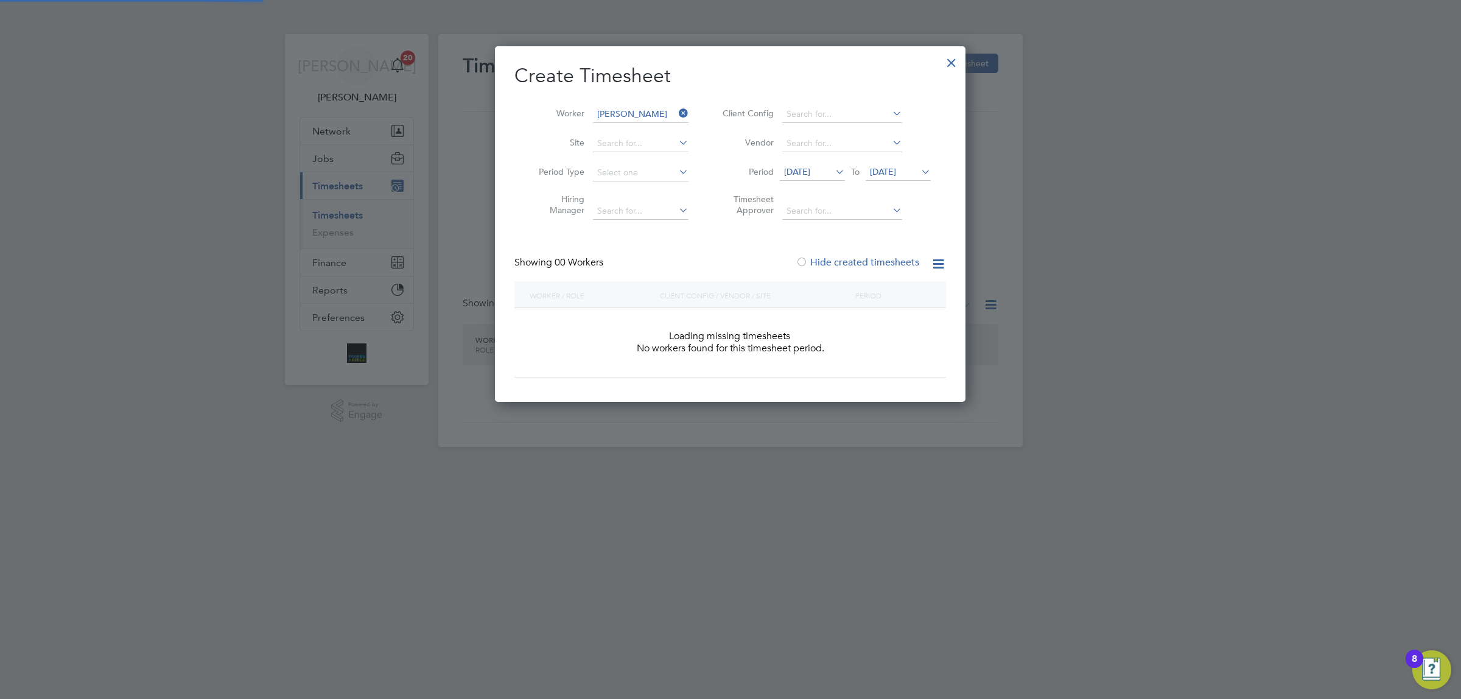
scroll to position [5, 5]
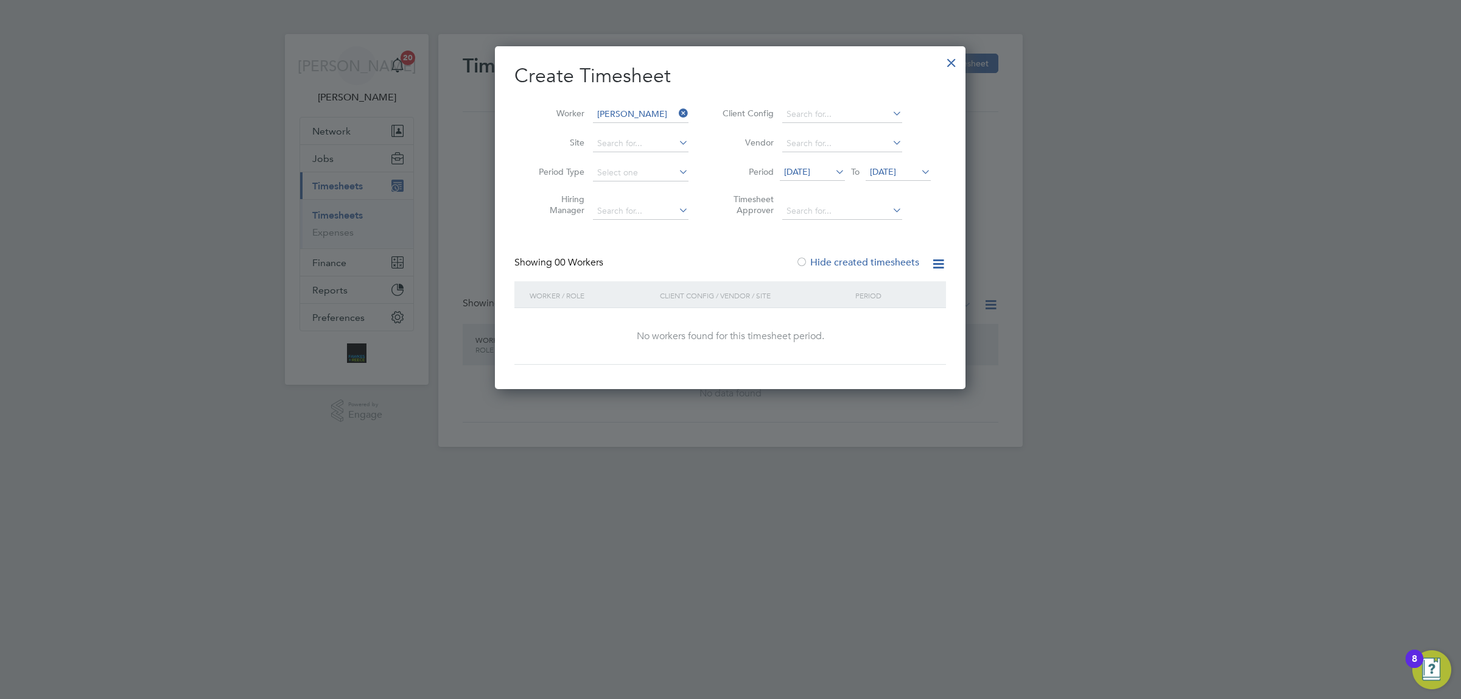
click at [833, 169] on icon at bounding box center [833, 171] width 0 height 17
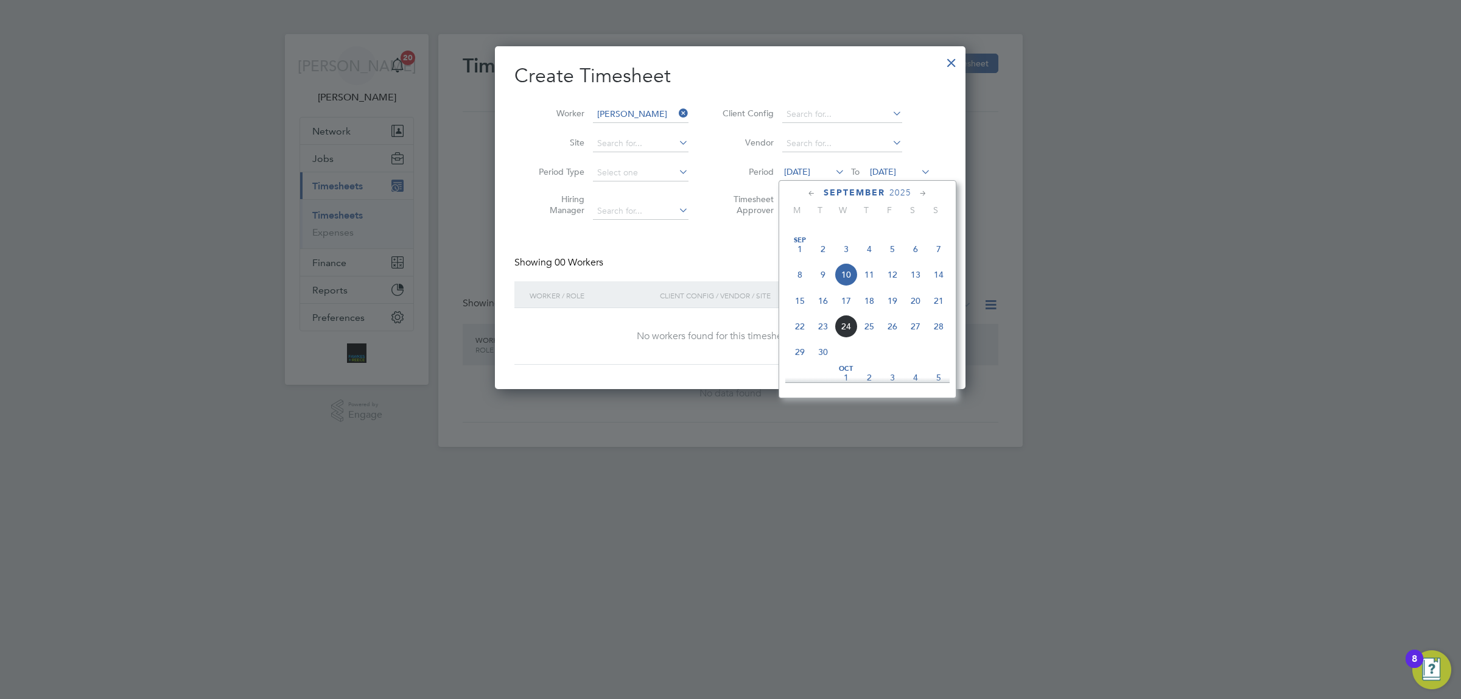
click at [801, 259] on span "Sep 1" at bounding box center [799, 248] width 23 height 23
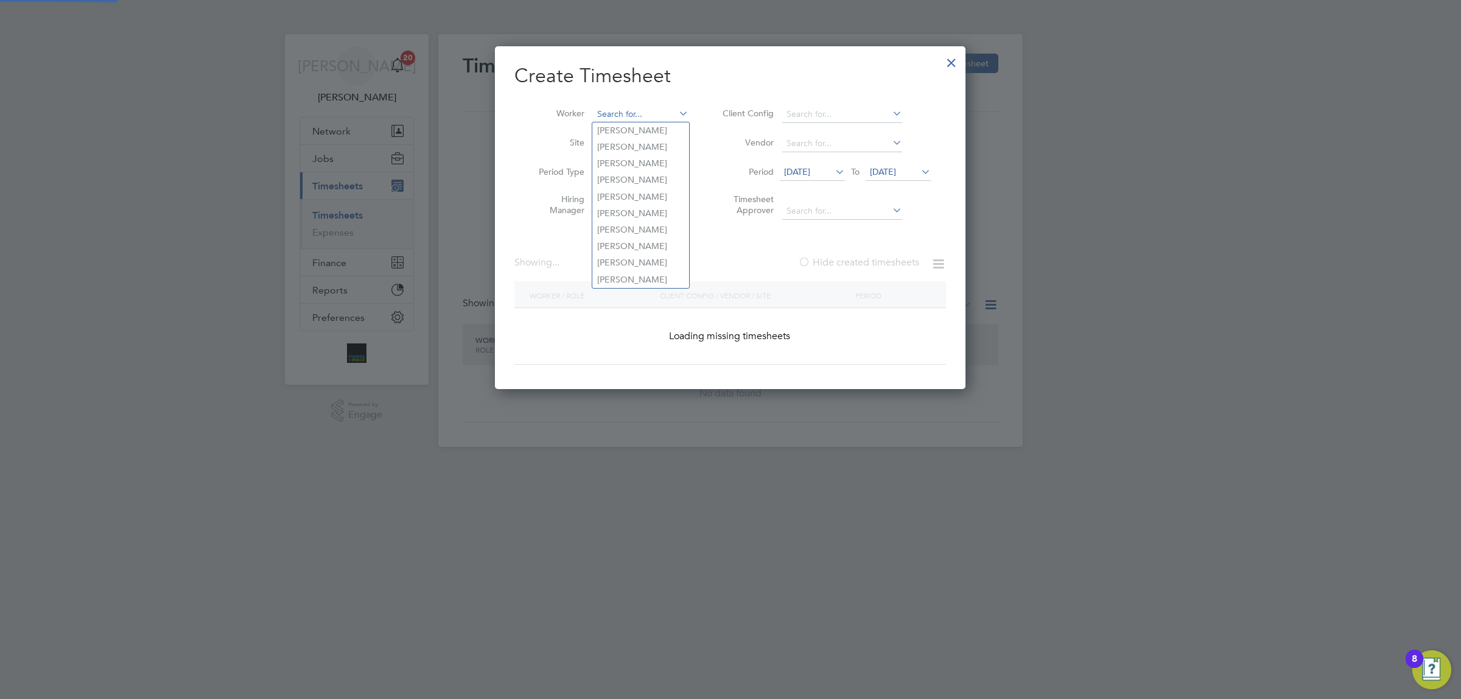
scroll to position [342, 470]
click at [656, 108] on input at bounding box center [641, 114] width 96 height 17
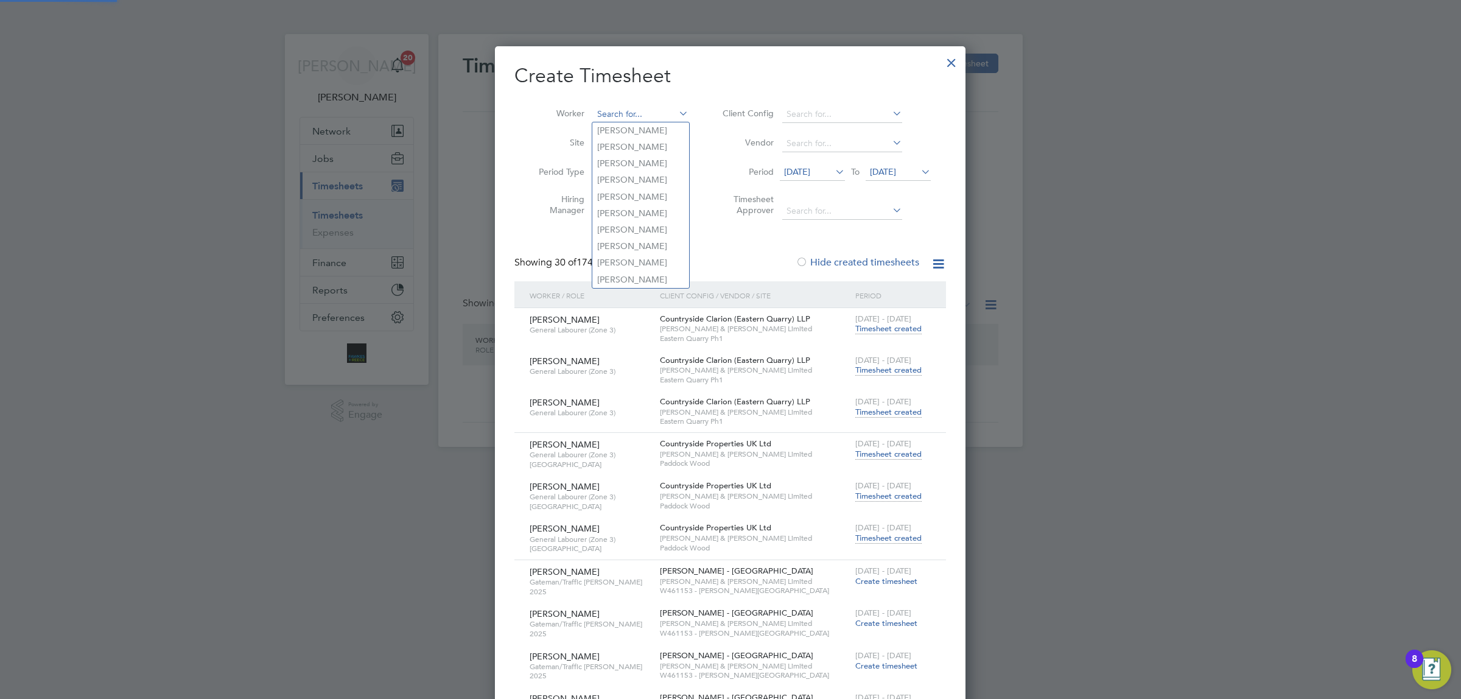
scroll to position [0, 0]
click at [667, 126] on b "Roots" at bounding box center [678, 130] width 23 height 10
type input "Stefan Roots"
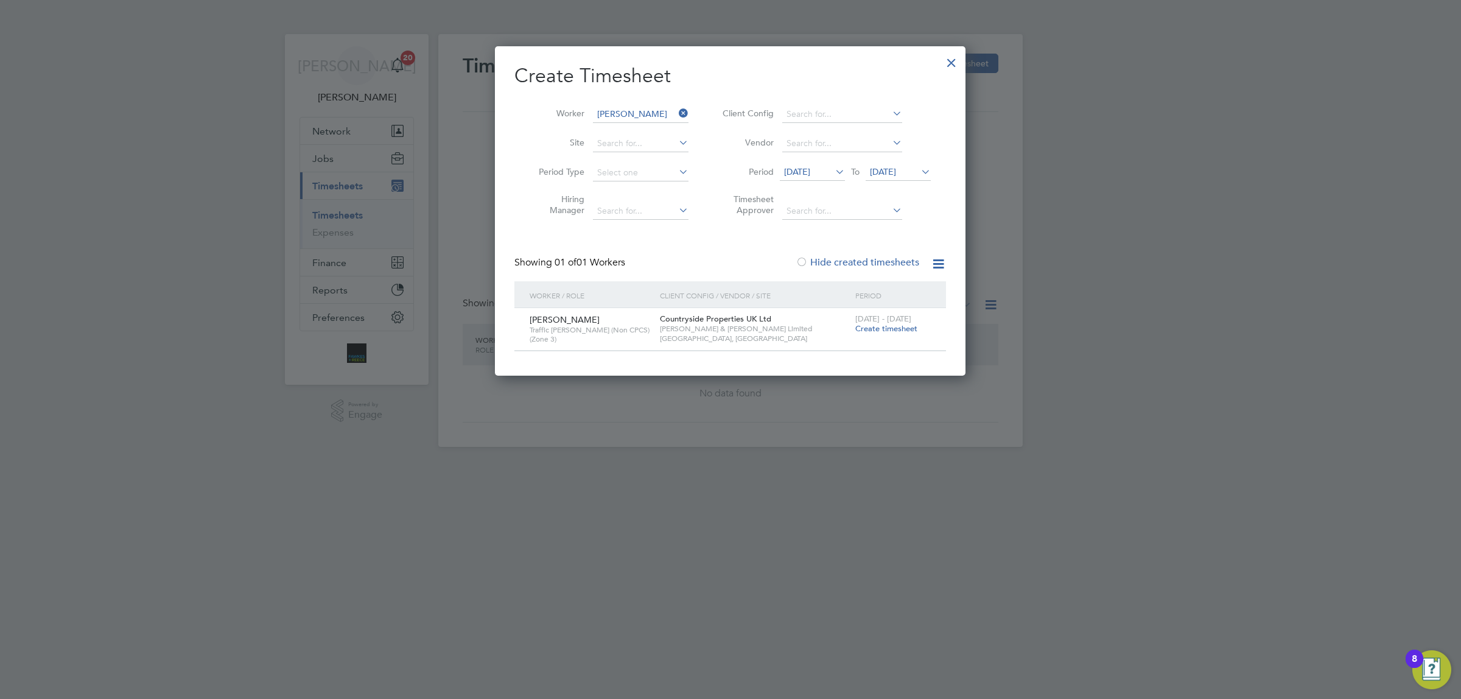
click at [676, 108] on icon at bounding box center [676, 113] width 0 height 17
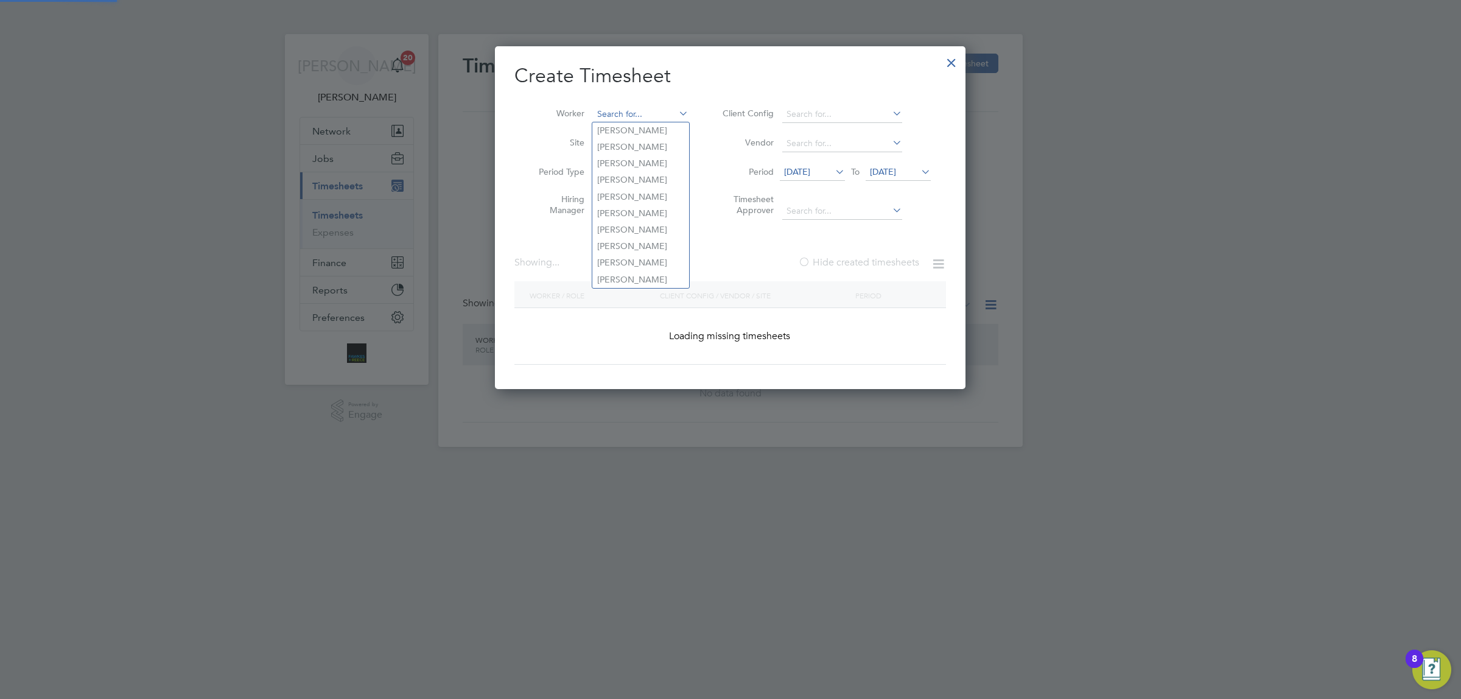
click at [650, 114] on input at bounding box center [641, 114] width 96 height 17
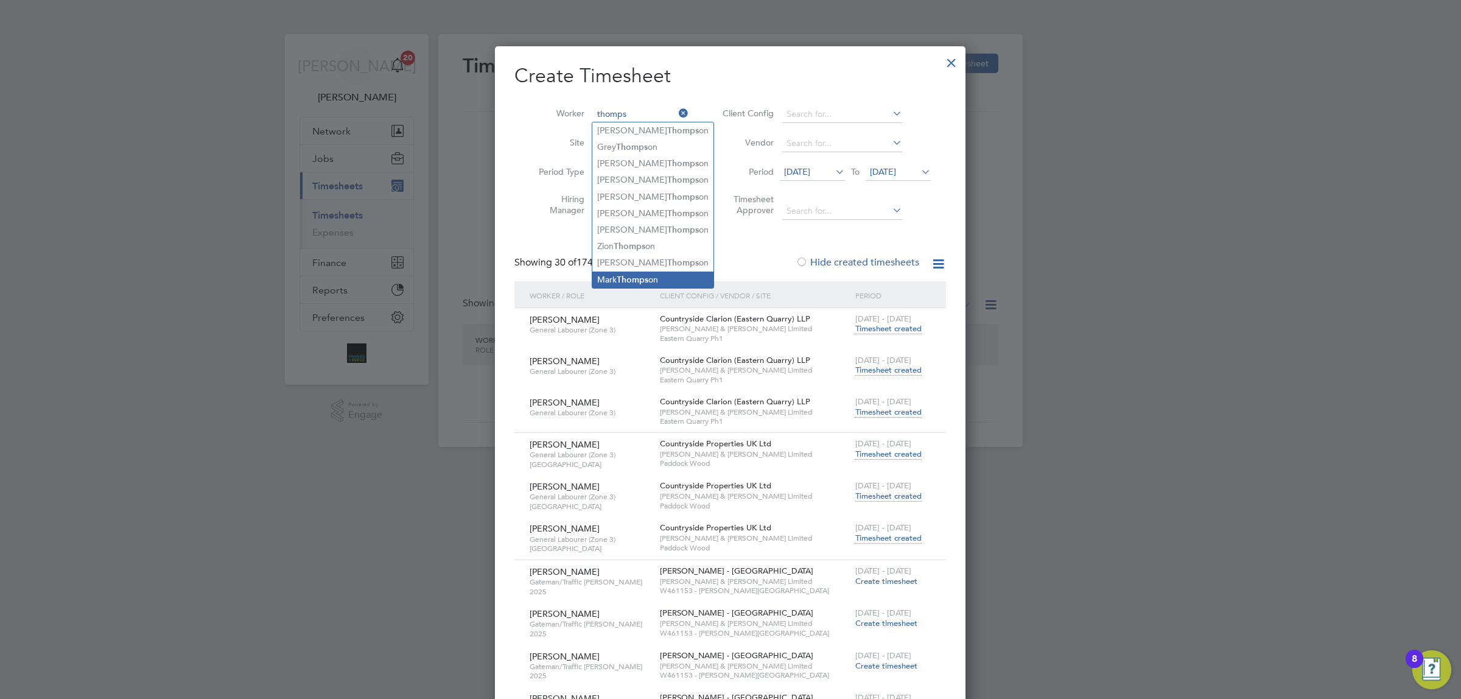
click at [651, 279] on li "Mark Thomps on" at bounding box center [652, 279] width 121 height 16
type input "Mark Thompson"
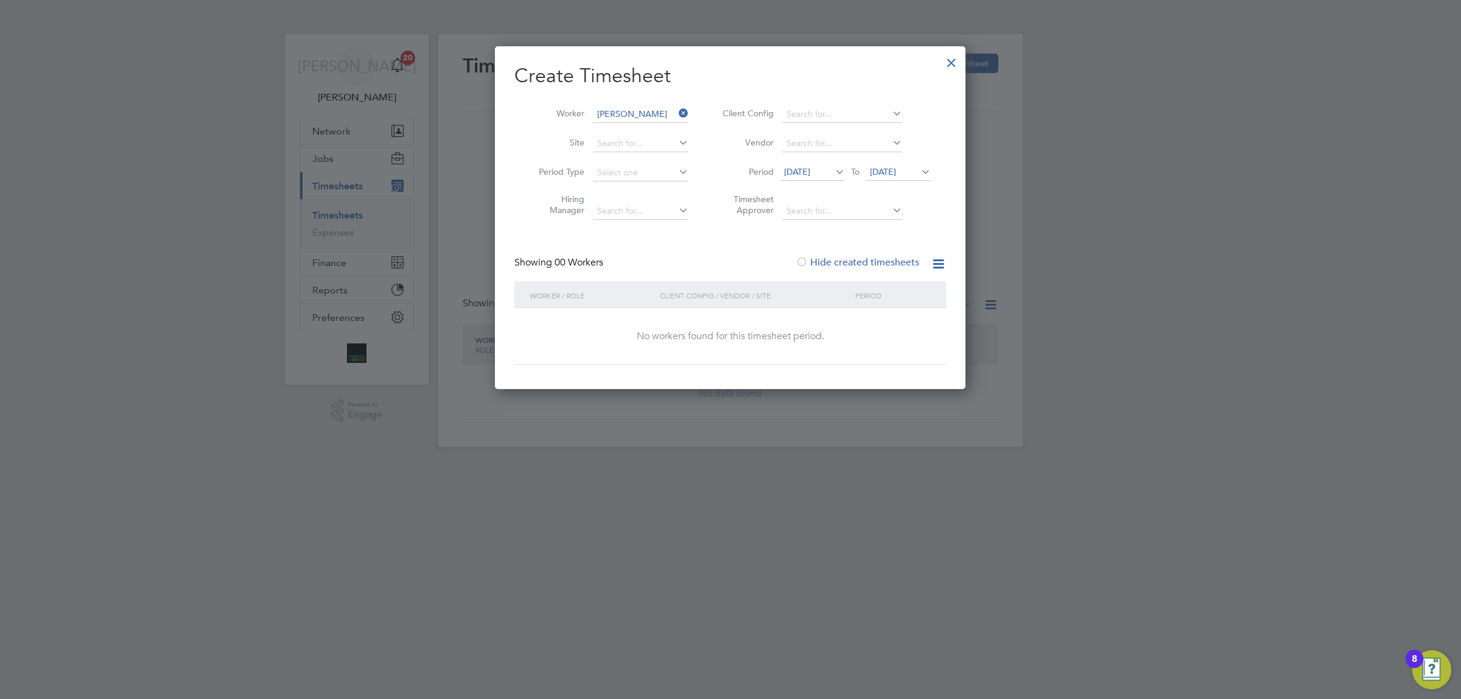
click at [676, 110] on icon at bounding box center [676, 113] width 0 height 17
click at [634, 110] on input at bounding box center [641, 114] width 96 height 17
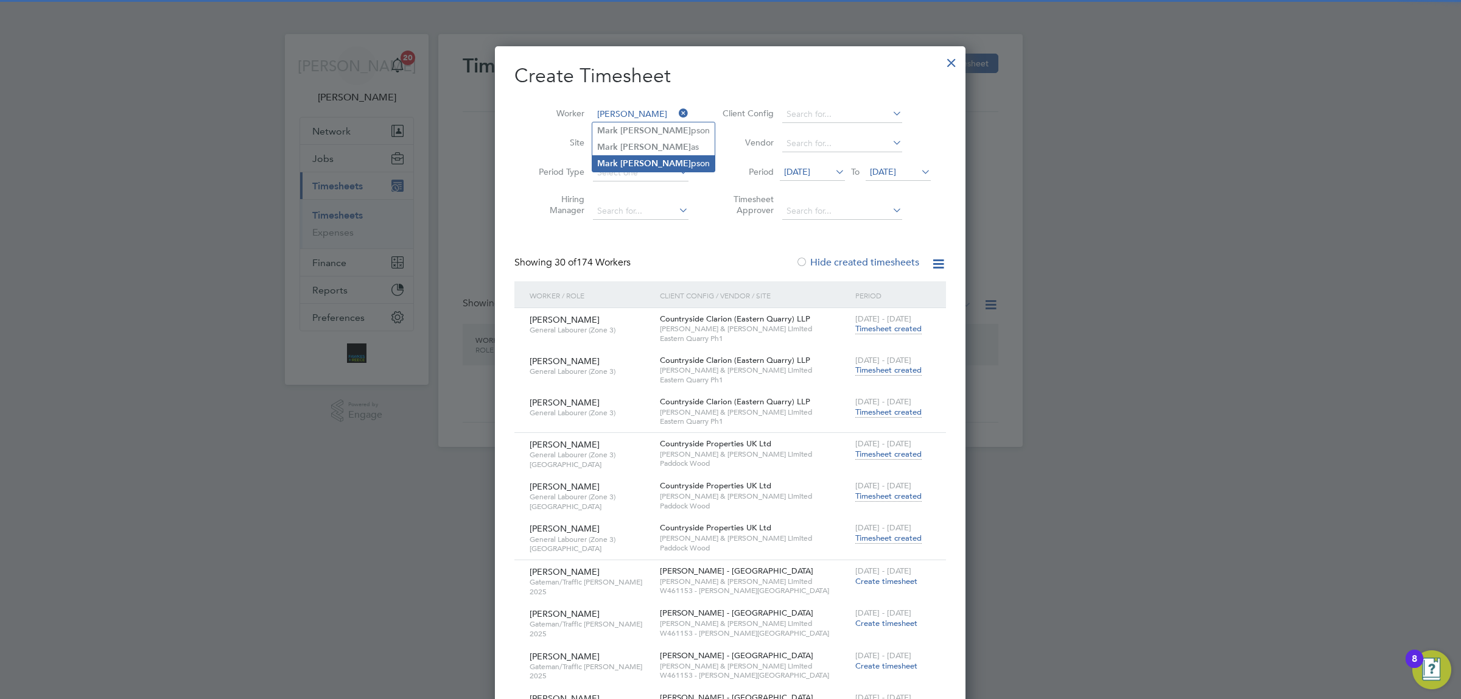
click at [646, 169] on li "Mark Thom pson" at bounding box center [653, 163] width 122 height 16
type input "Mark Thompson"
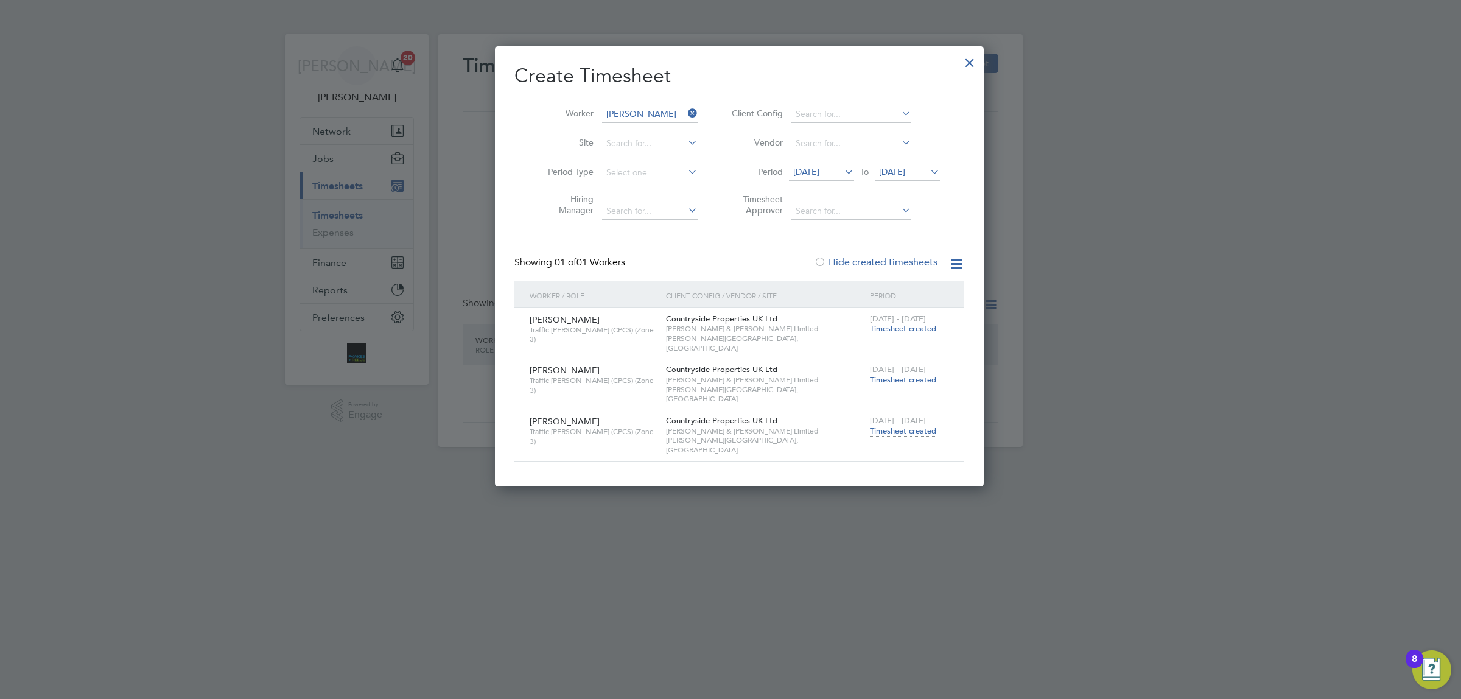
click at [875, 425] on span "Timesheet created" at bounding box center [903, 430] width 66 height 11
